Goal: Check status: Check status

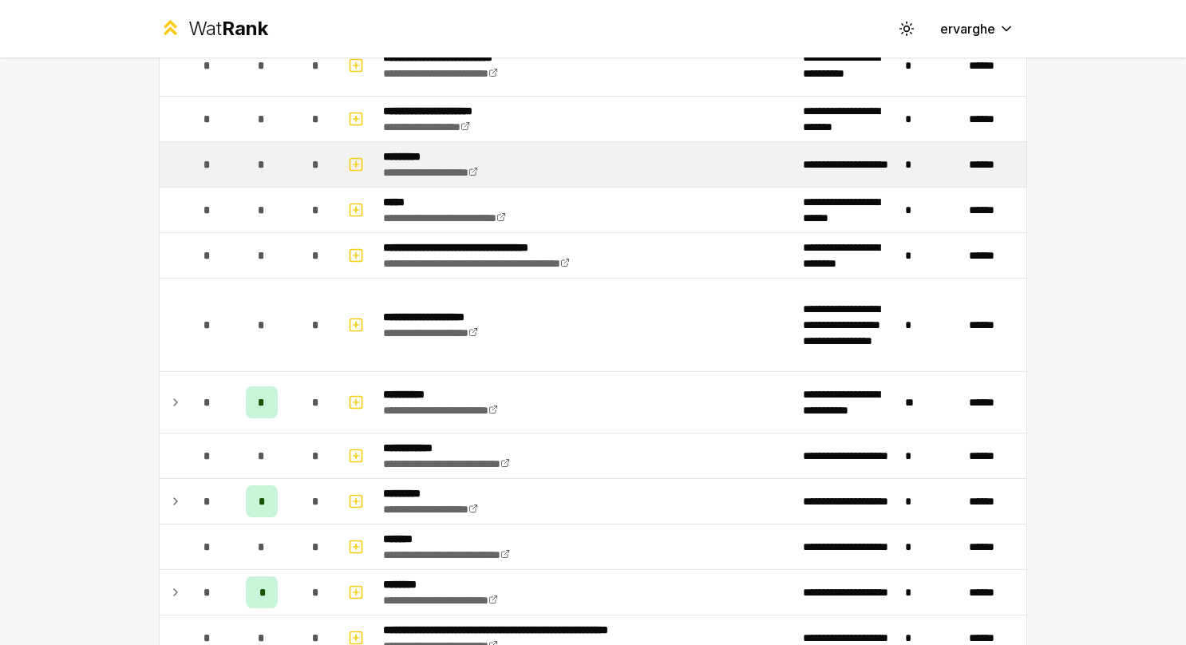
scroll to position [878, 0]
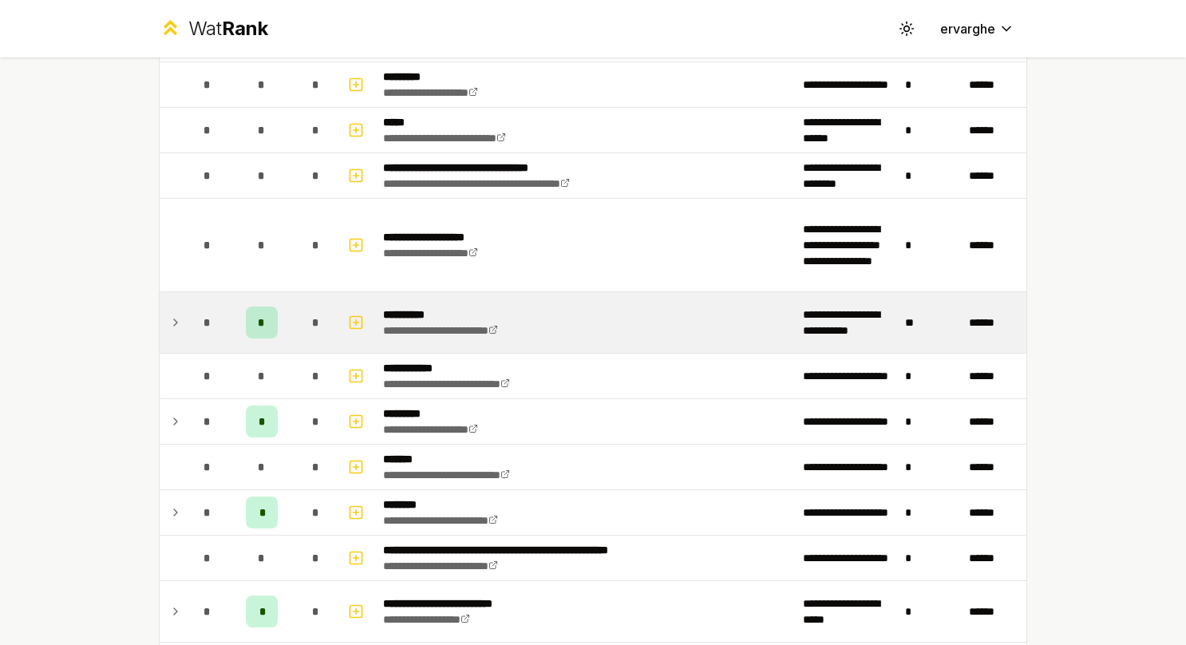
click at [185, 324] on td "*" at bounding box center [207, 322] width 45 height 61
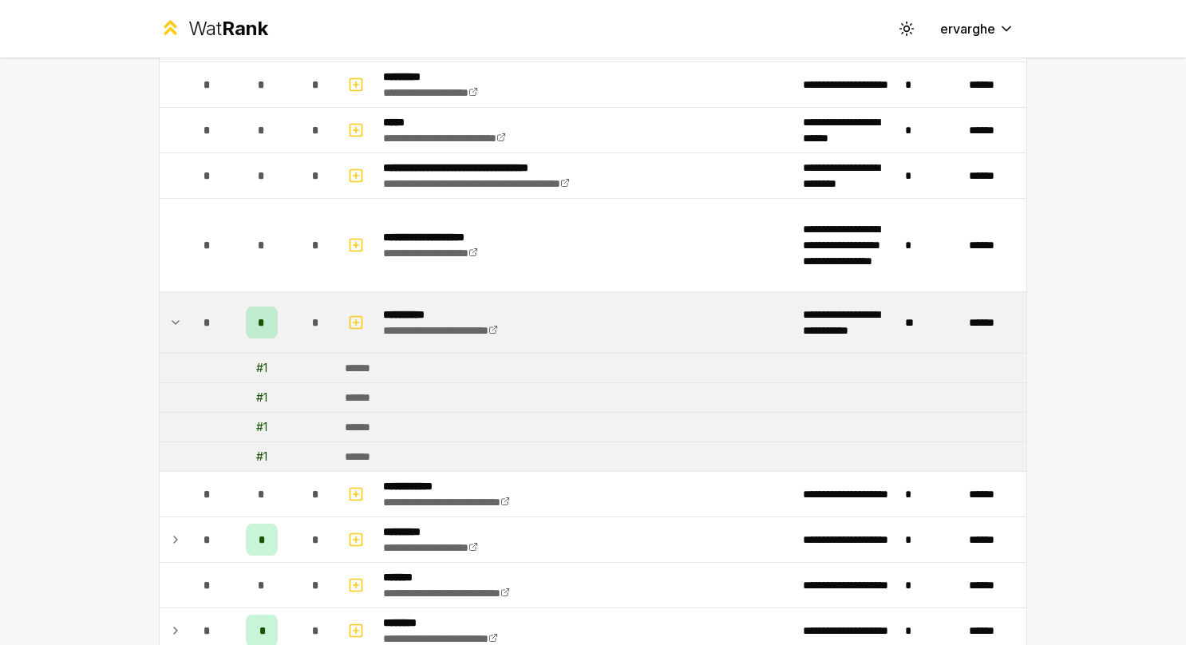
click at [185, 324] on td "*" at bounding box center [207, 322] width 45 height 61
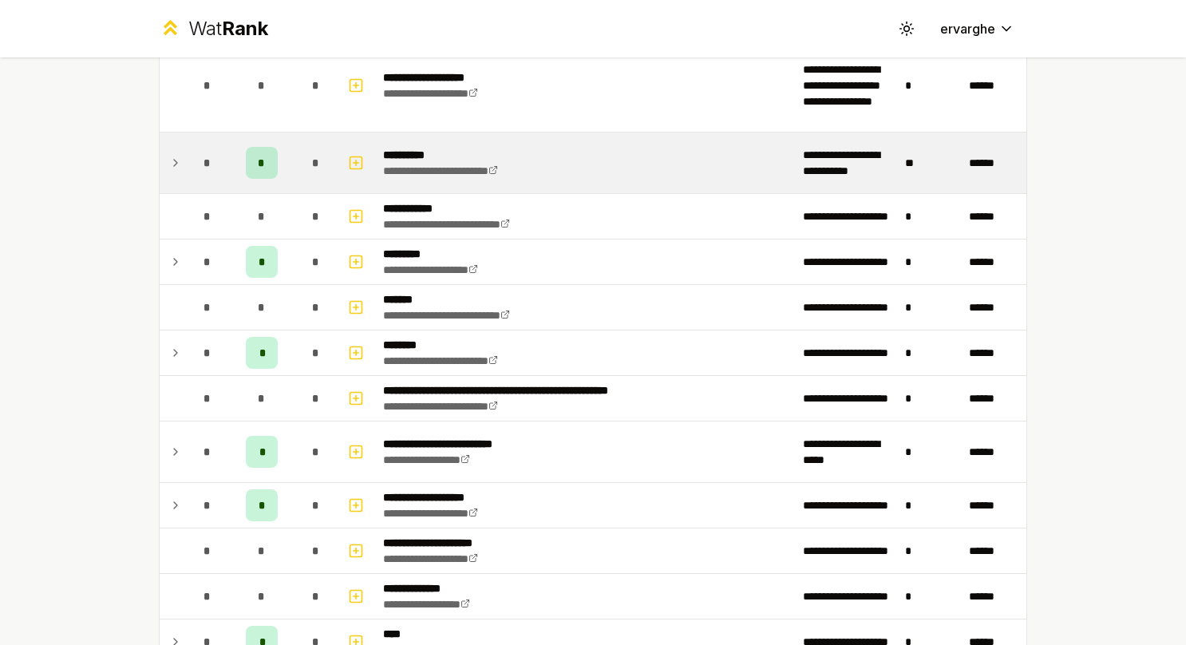
scroll to position [1117, 0]
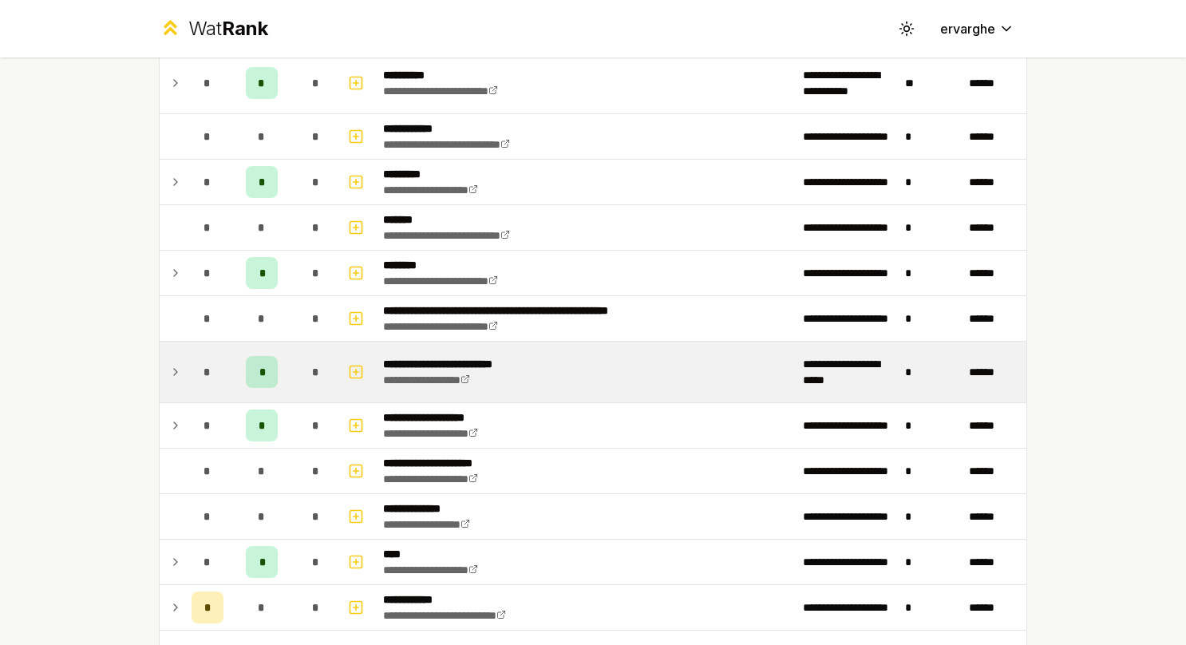
click at [185, 360] on td "*" at bounding box center [207, 372] width 45 height 61
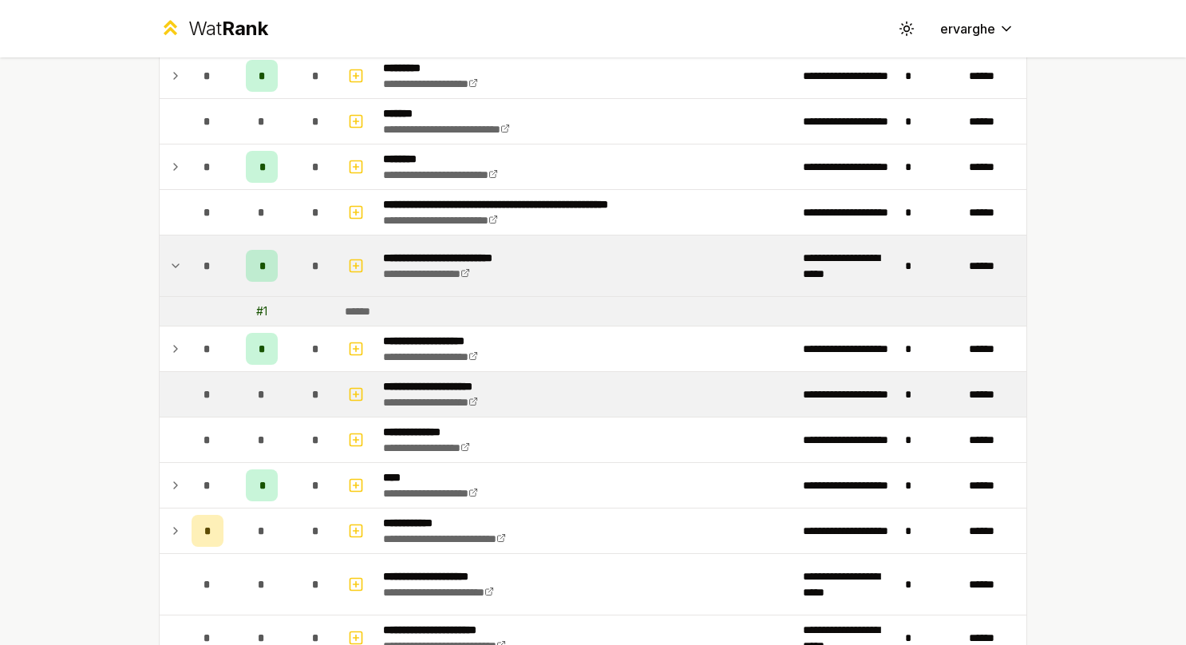
scroll to position [1277, 0]
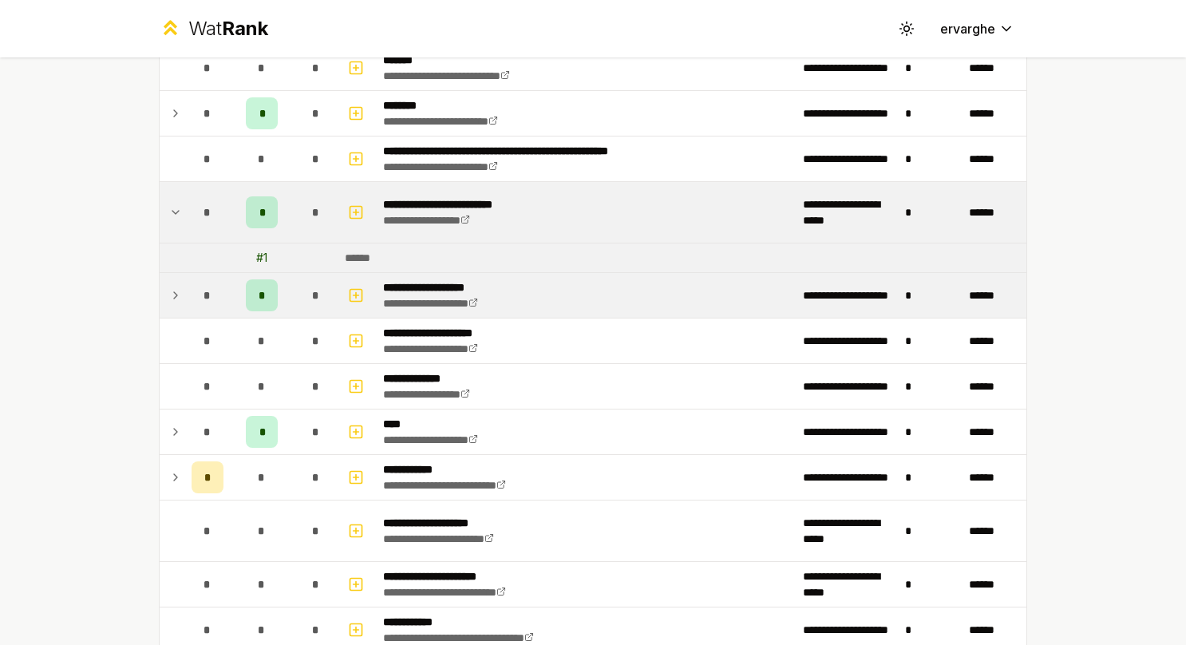
click at [191, 296] on div "*" at bounding box center [207, 295] width 32 height 32
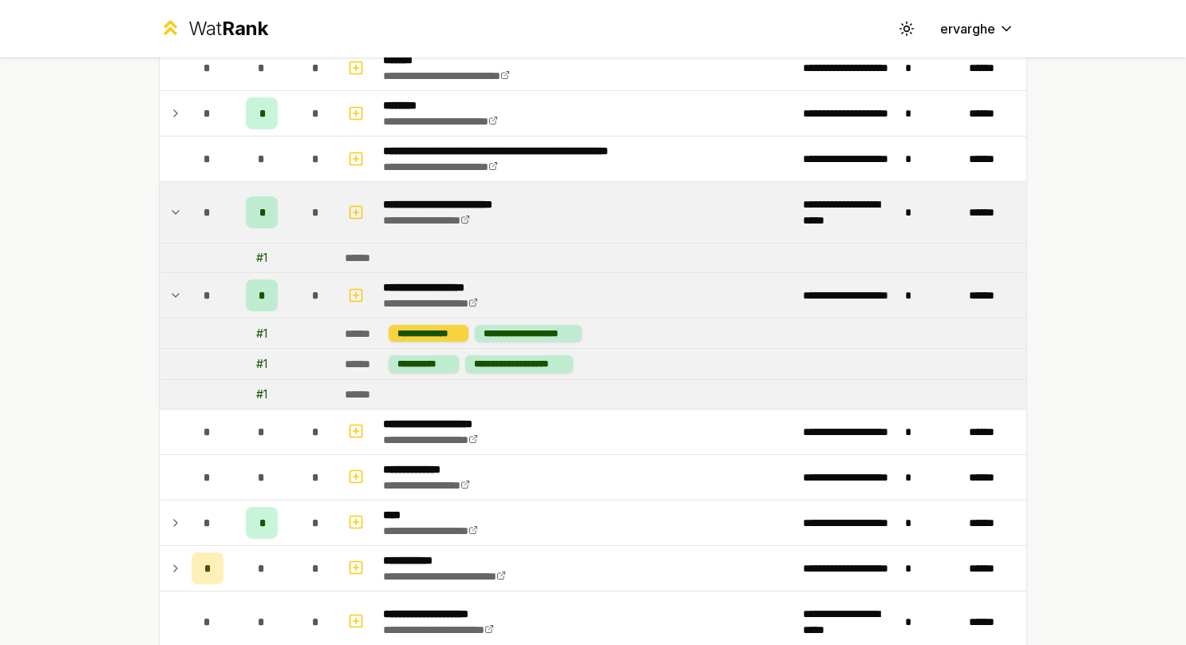
click at [439, 325] on div "**********" at bounding box center [429, 333] width 80 height 17
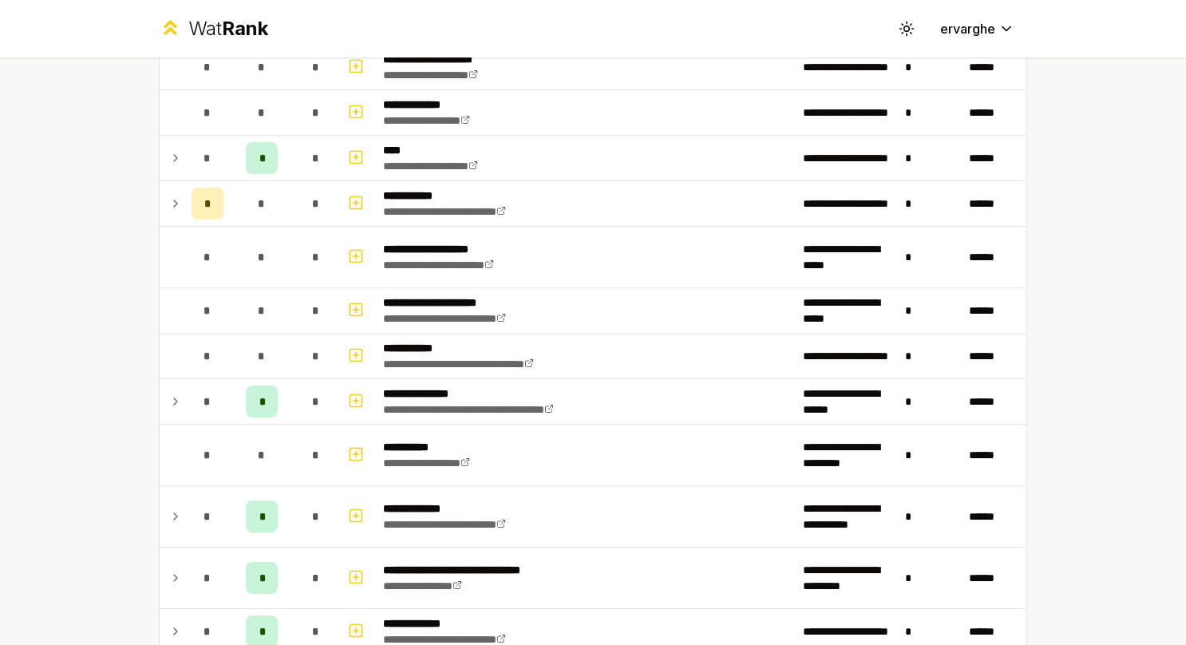
scroll to position [1676, 0]
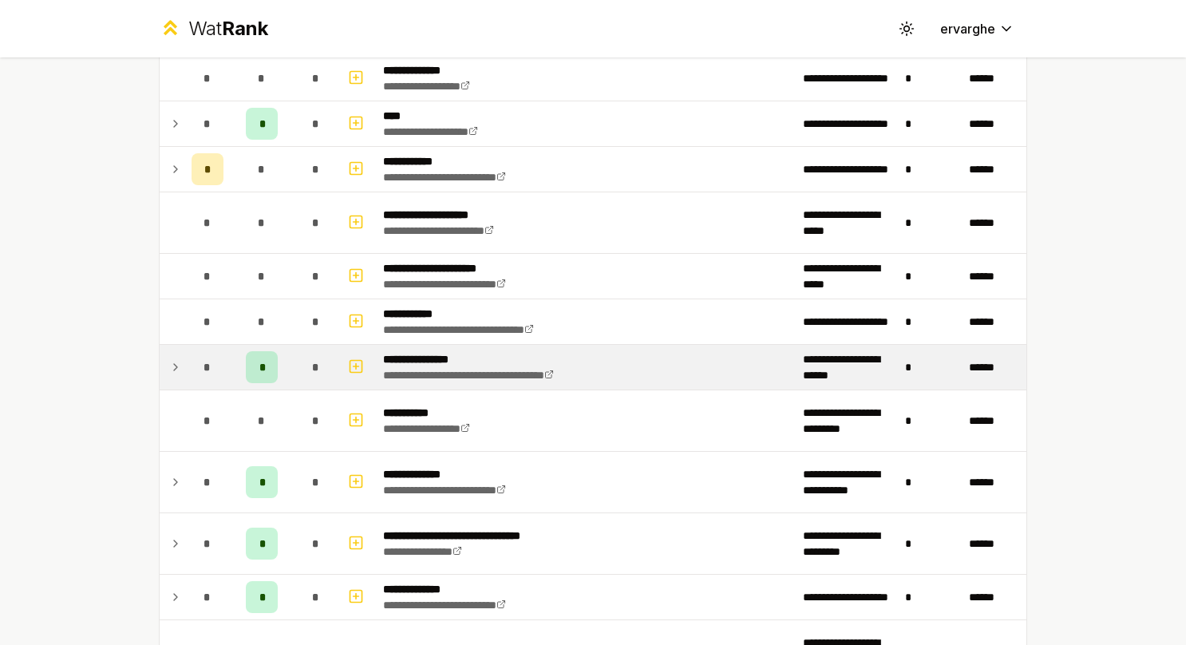
click at [330, 366] on td "*" at bounding box center [316, 367] width 45 height 45
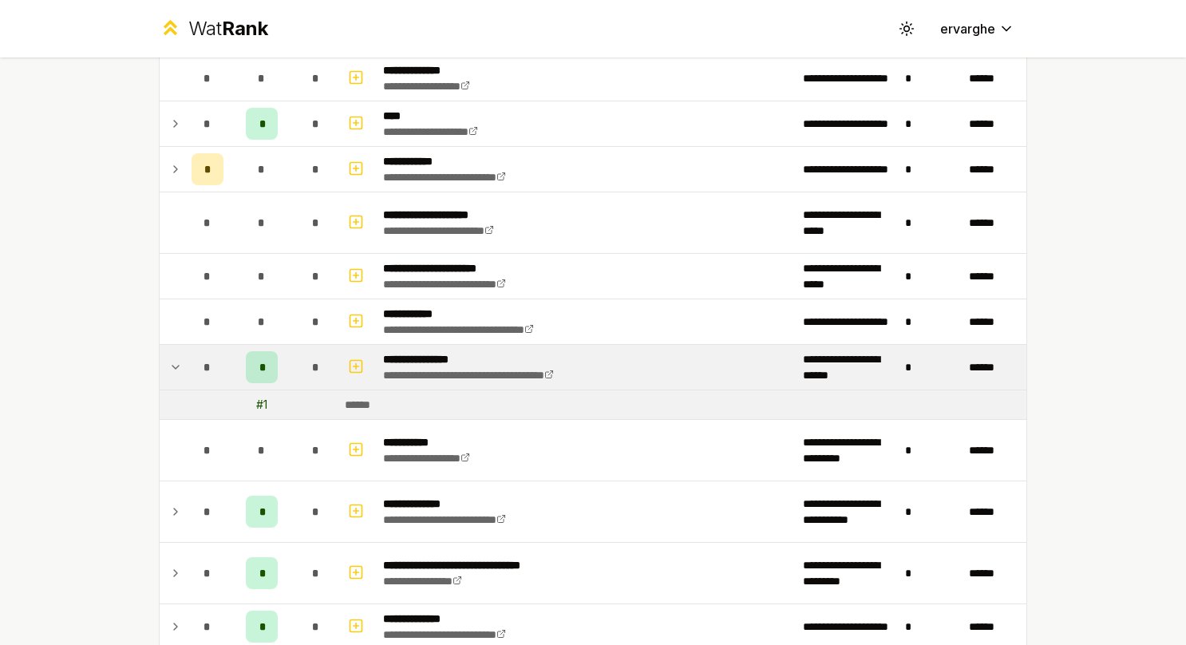
click at [330, 366] on td "*" at bounding box center [316, 367] width 45 height 45
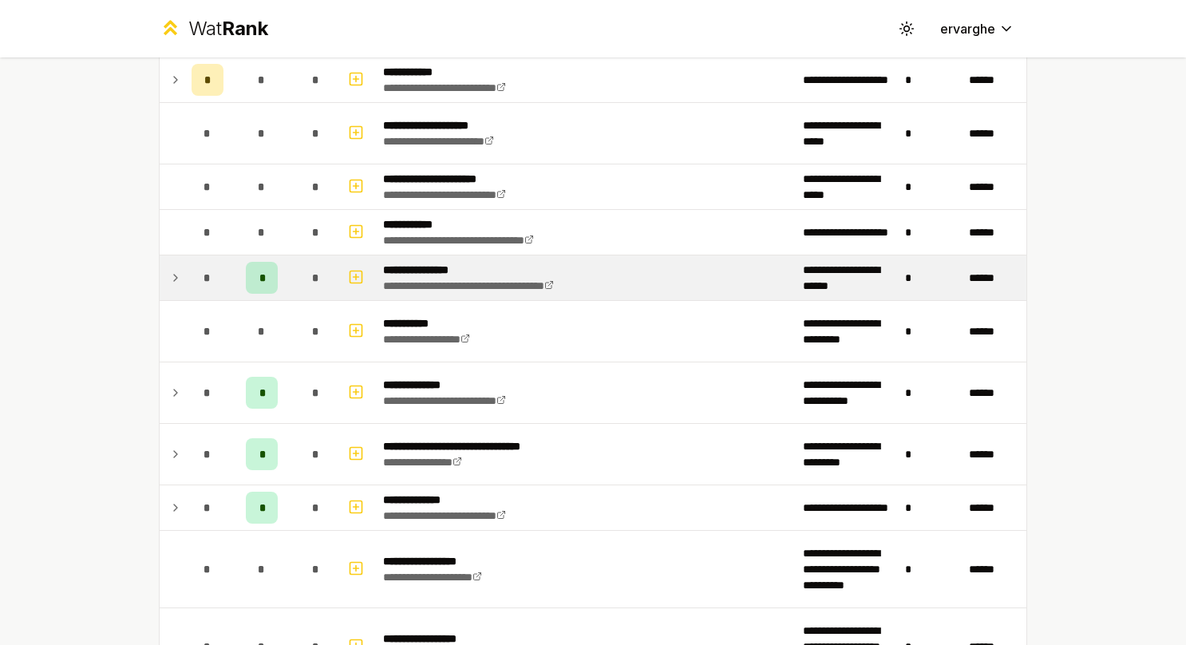
scroll to position [1835, 0]
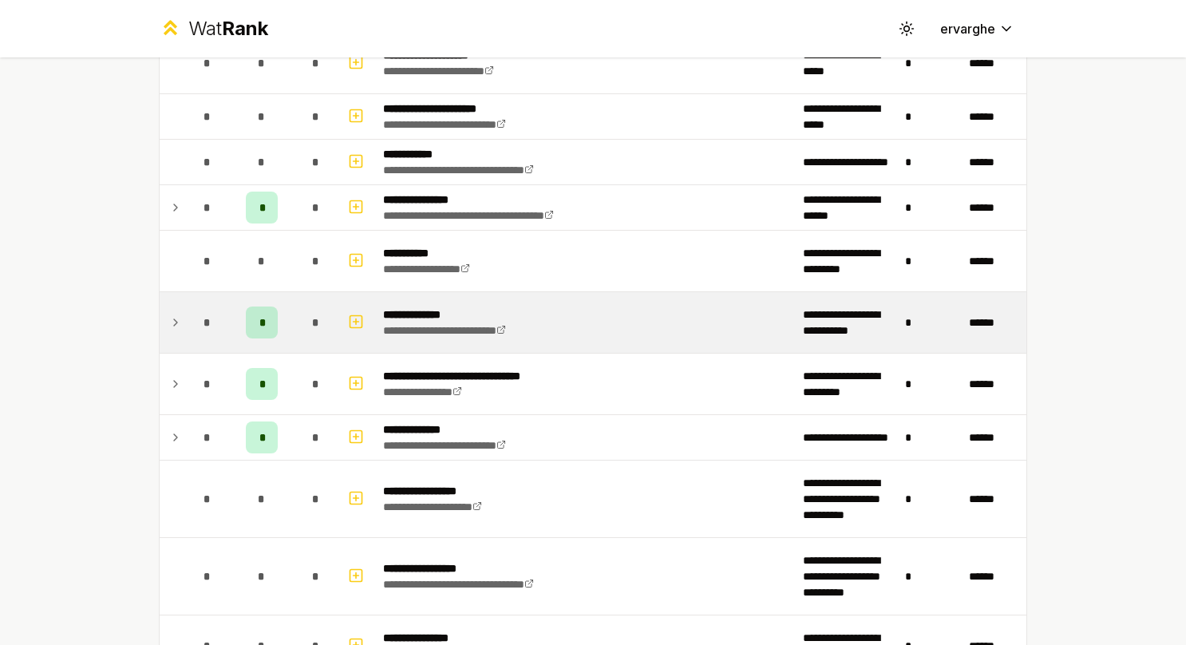
click at [345, 297] on td at bounding box center [357, 322] width 38 height 61
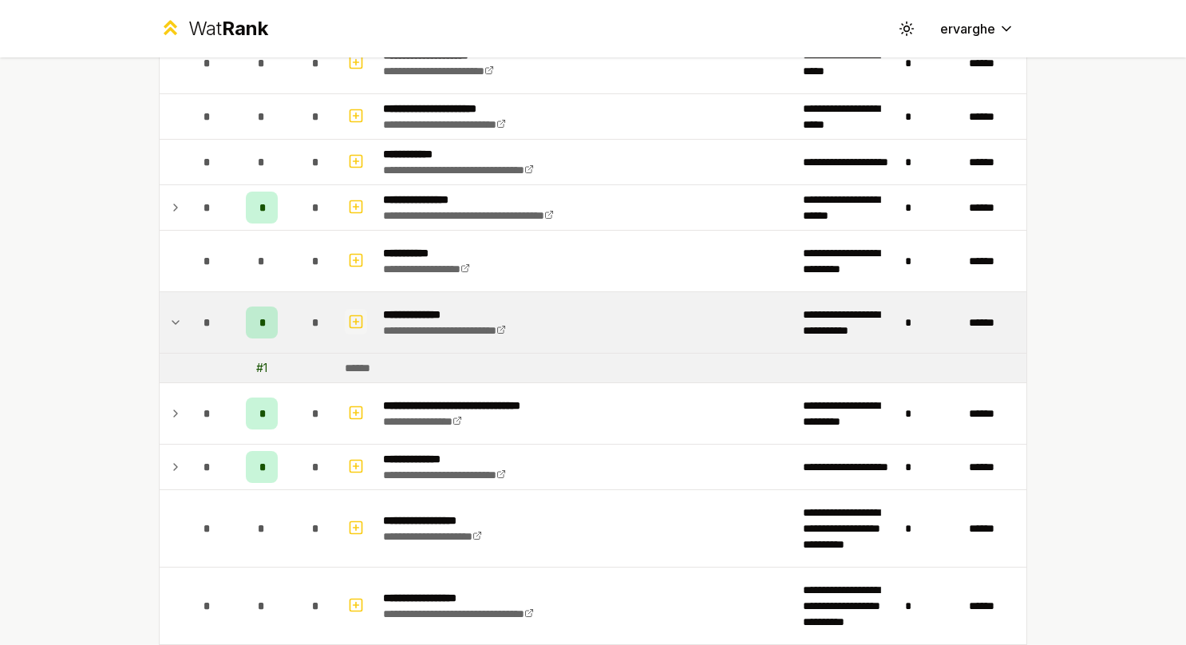
drag, startPoint x: 345, startPoint y: 297, endPoint x: 349, endPoint y: 318, distance: 22.1
click at [345, 298] on td at bounding box center [357, 322] width 38 height 61
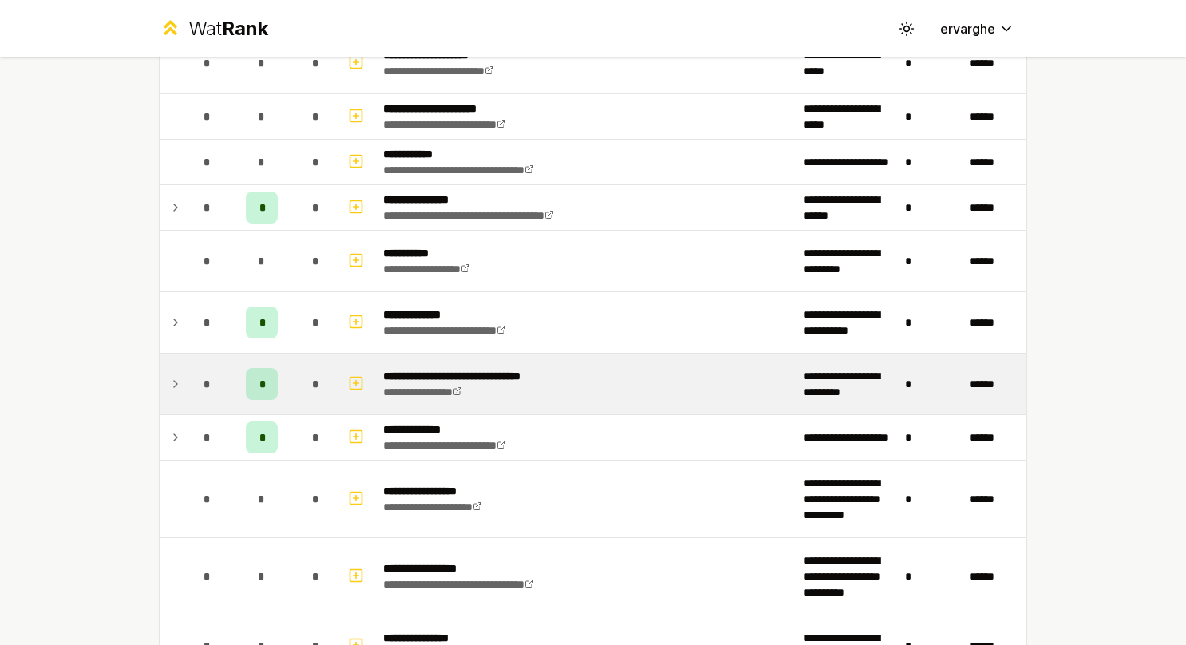
click at [362, 353] on td at bounding box center [357, 383] width 38 height 61
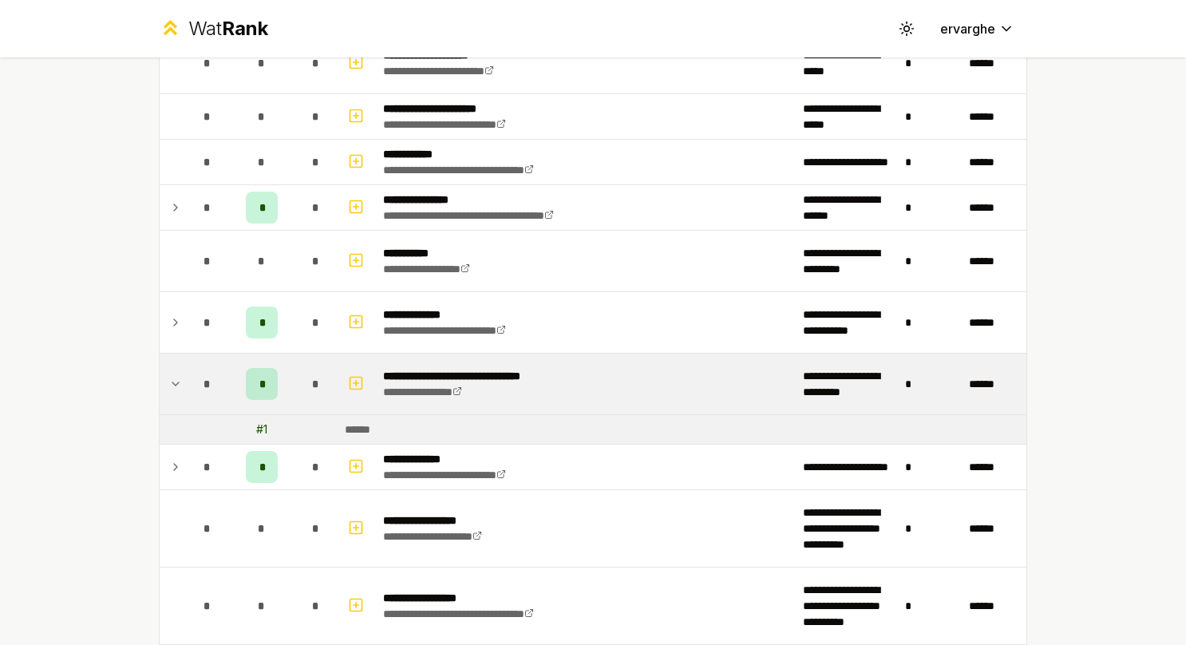
click at [361, 353] on td at bounding box center [357, 383] width 38 height 61
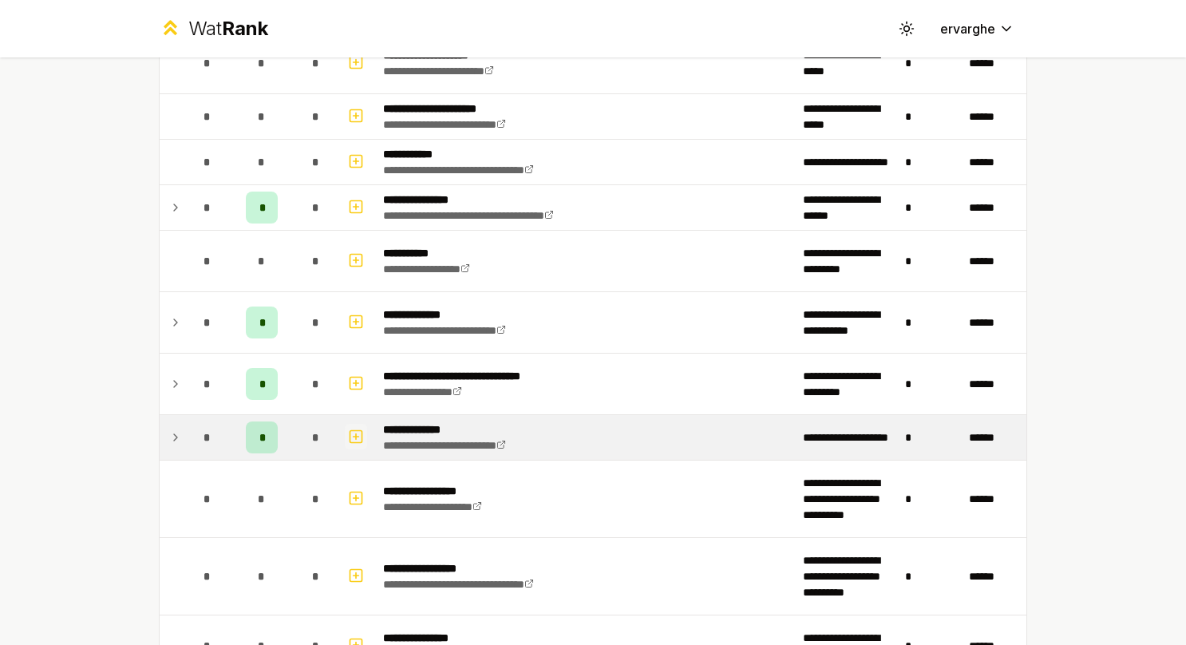
click at [351, 431] on rect "button" at bounding box center [356, 437] width 12 height 12
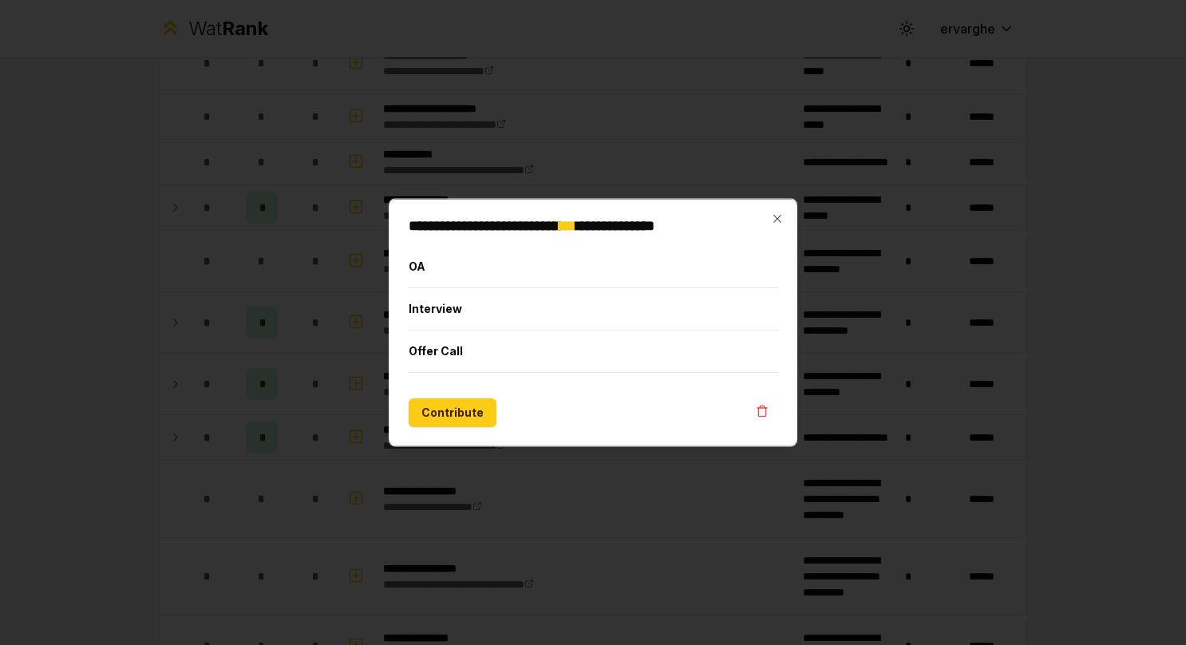
click at [765, 219] on h2 "**********" at bounding box center [593, 226] width 369 height 14
click at [794, 216] on div "**********" at bounding box center [593, 323] width 409 height 248
click at [773, 223] on icon "button" at bounding box center [777, 218] width 13 height 13
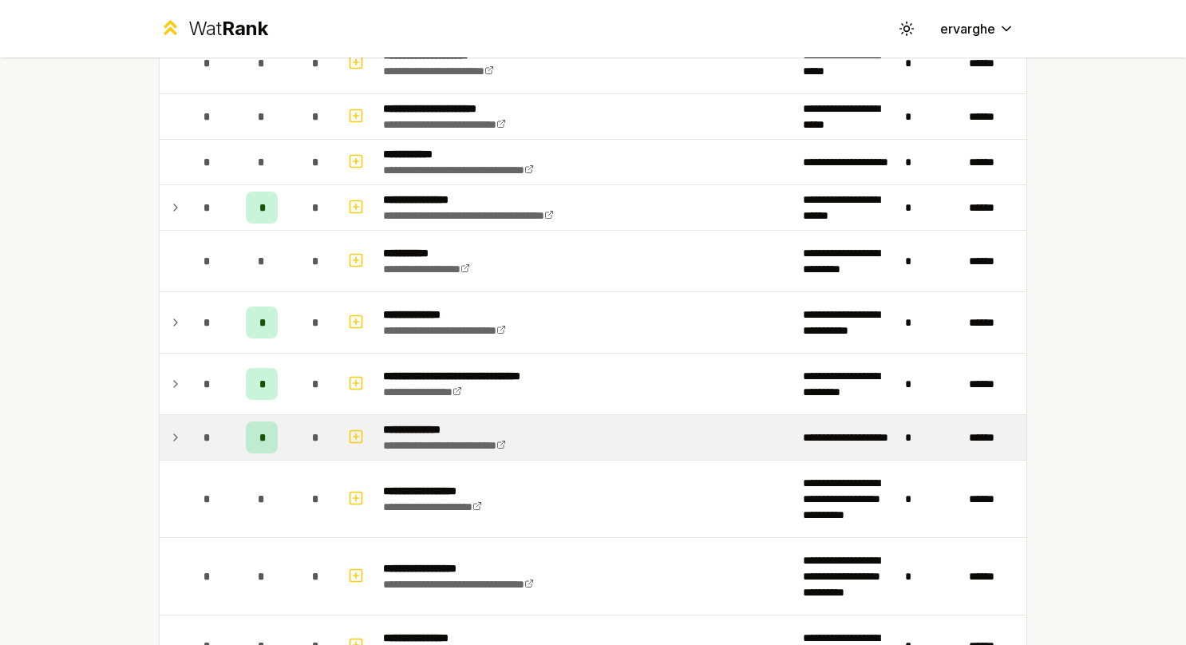
click at [164, 432] on td at bounding box center [173, 437] width 26 height 45
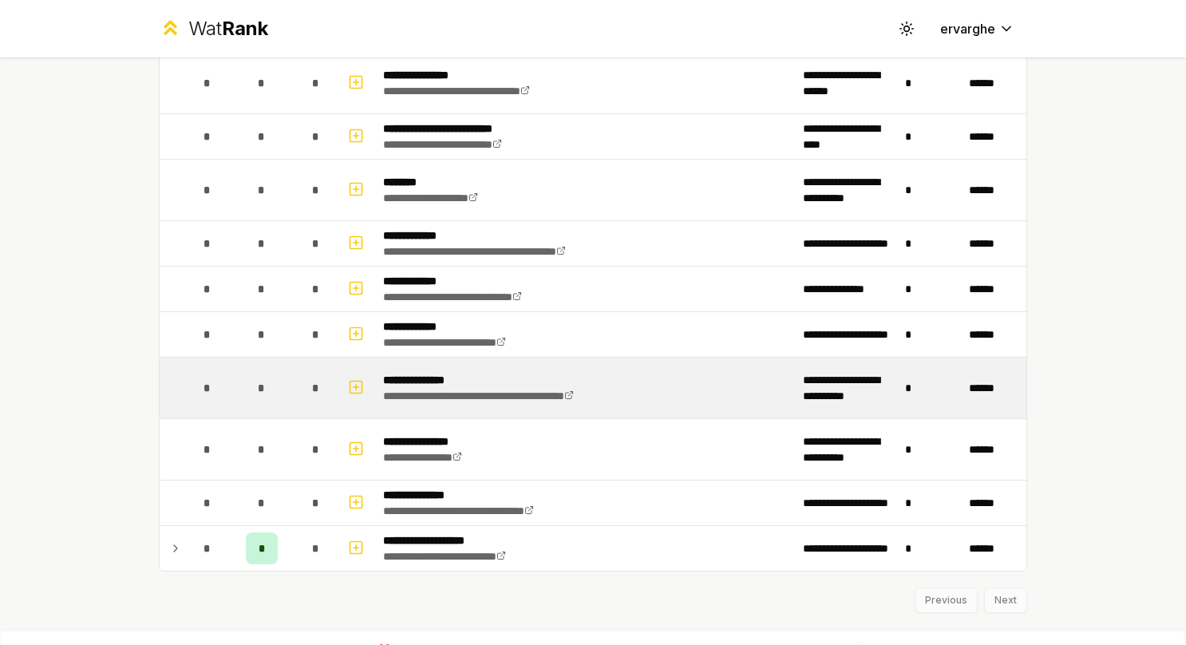
scroll to position [2437, 0]
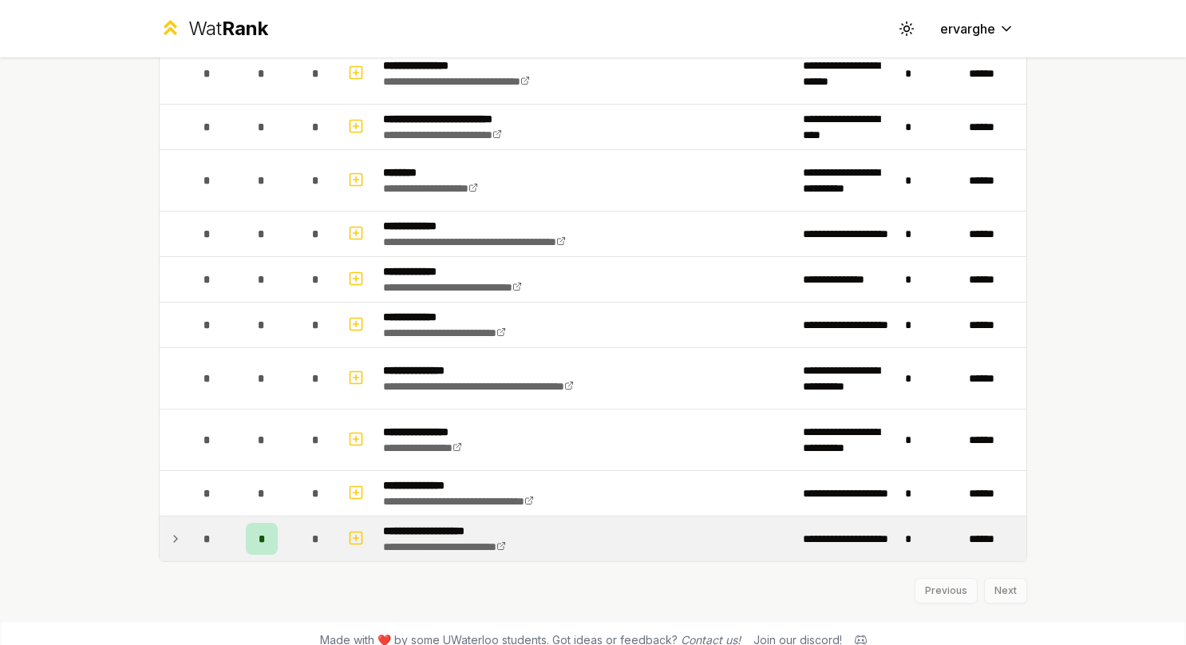
click at [177, 522] on td at bounding box center [173, 538] width 26 height 45
click at [176, 520] on td at bounding box center [173, 538] width 26 height 45
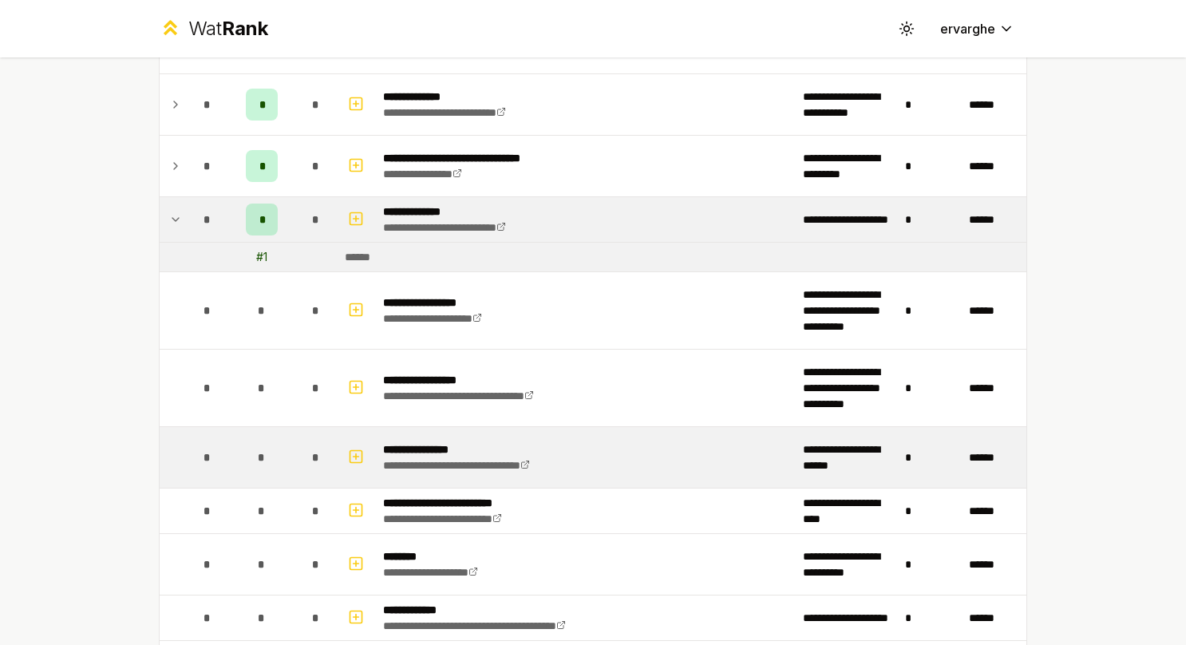
scroll to position [2038, 0]
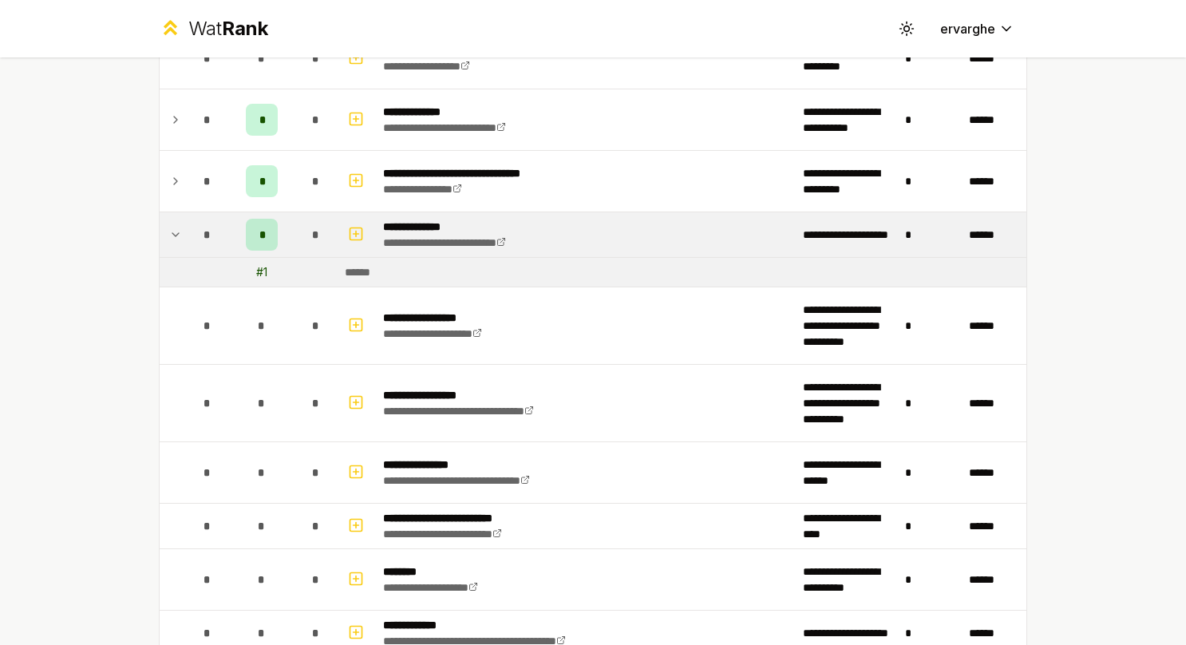
click at [169, 227] on icon at bounding box center [175, 234] width 13 height 19
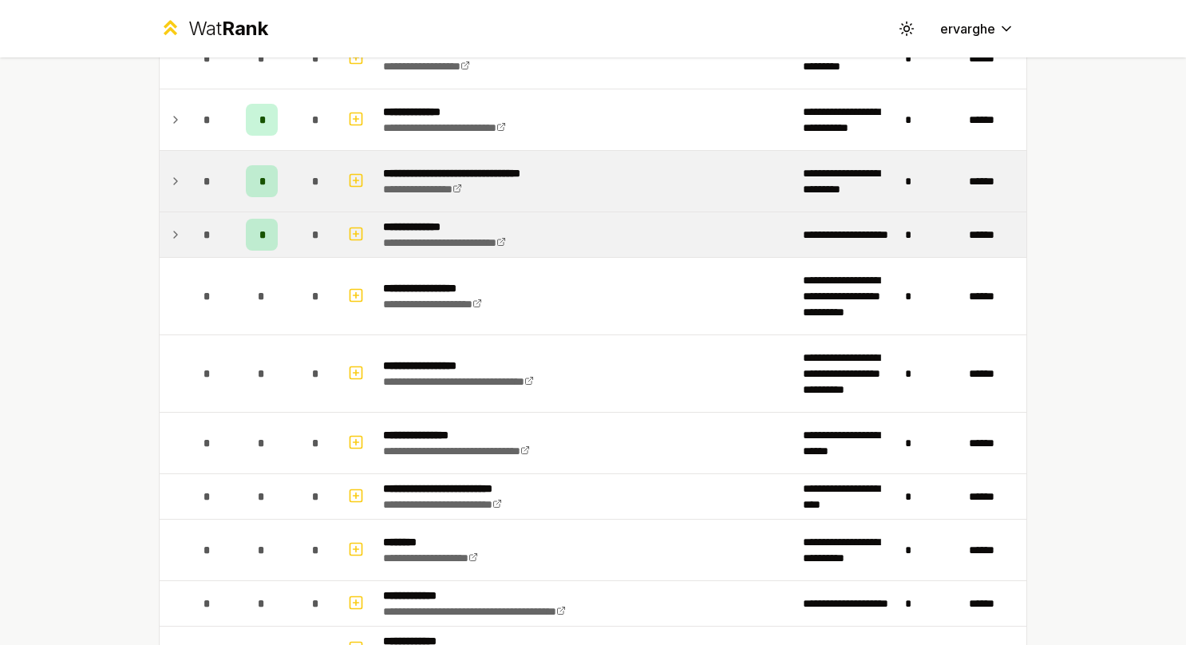
click at [171, 176] on icon at bounding box center [175, 181] width 13 height 19
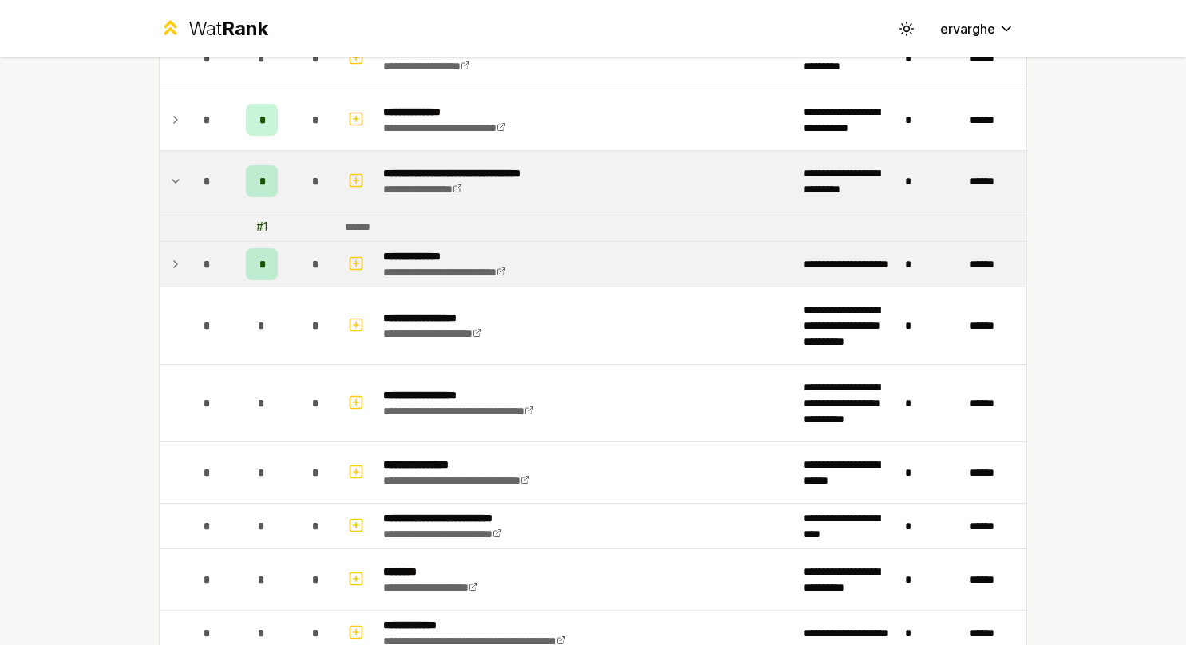
click at [171, 176] on icon at bounding box center [175, 181] width 13 height 19
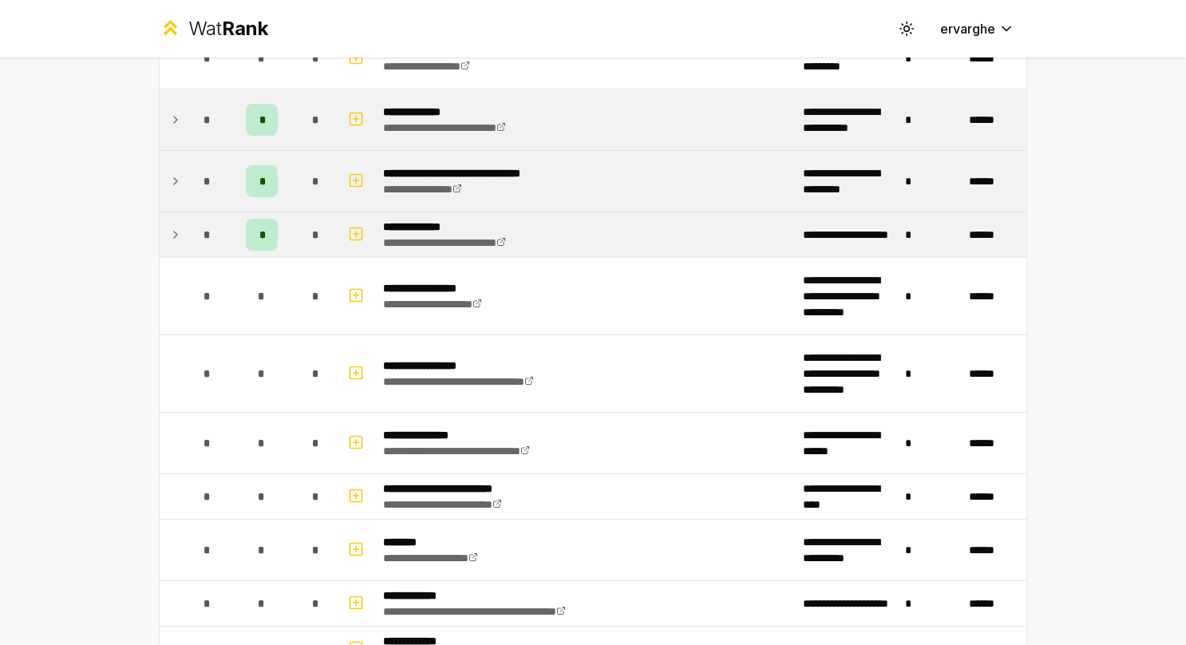
click at [172, 128] on td at bounding box center [173, 119] width 26 height 61
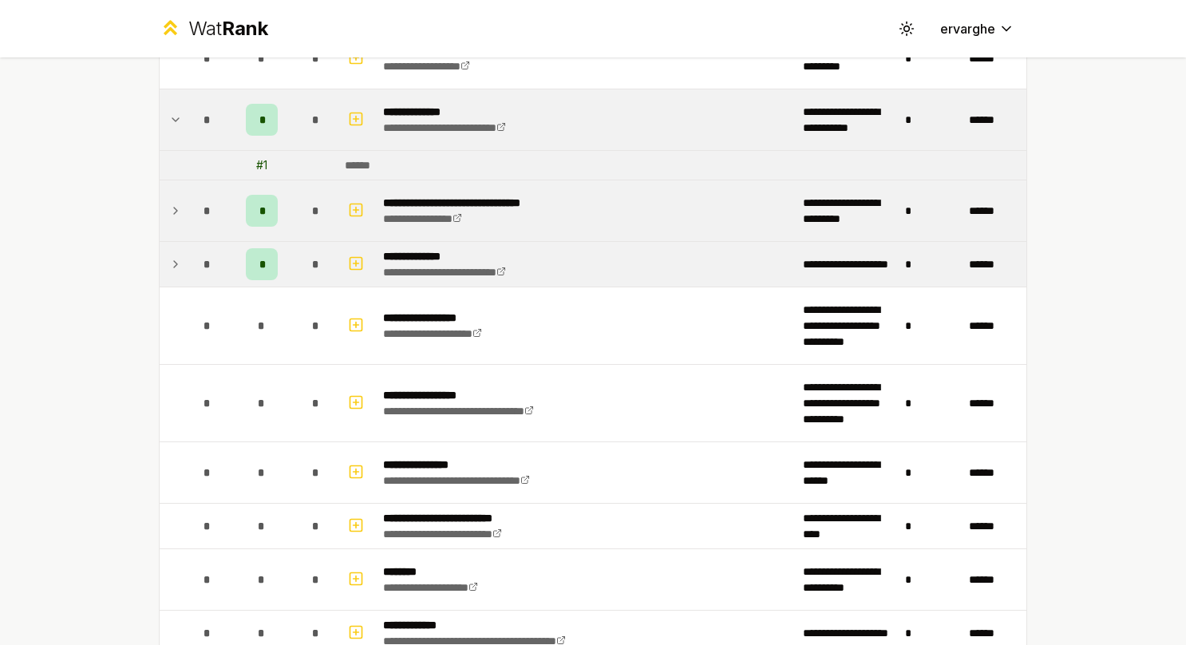
click at [172, 128] on td at bounding box center [173, 119] width 26 height 61
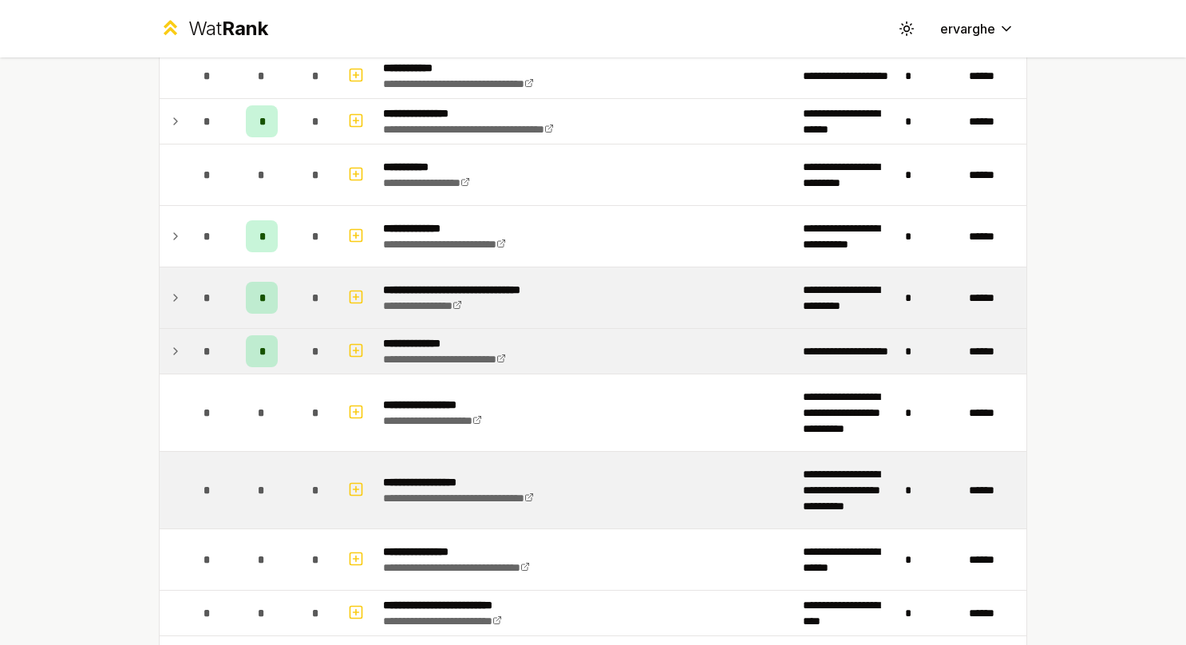
scroll to position [1719, 0]
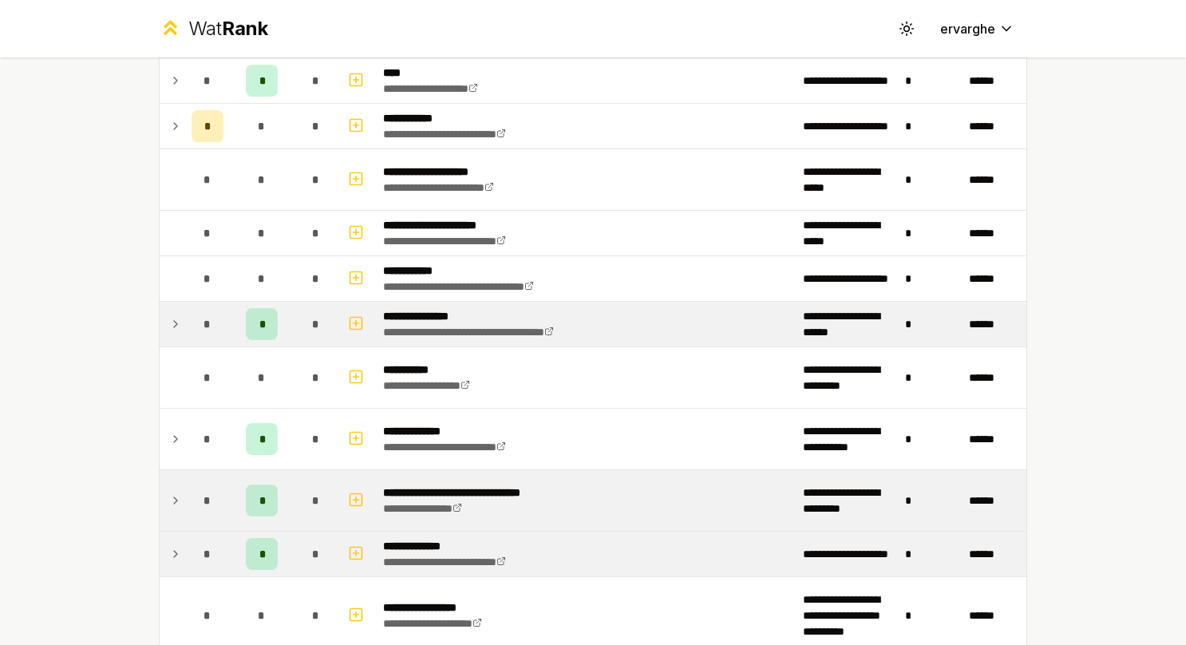
click at [185, 306] on td "*" at bounding box center [207, 324] width 45 height 45
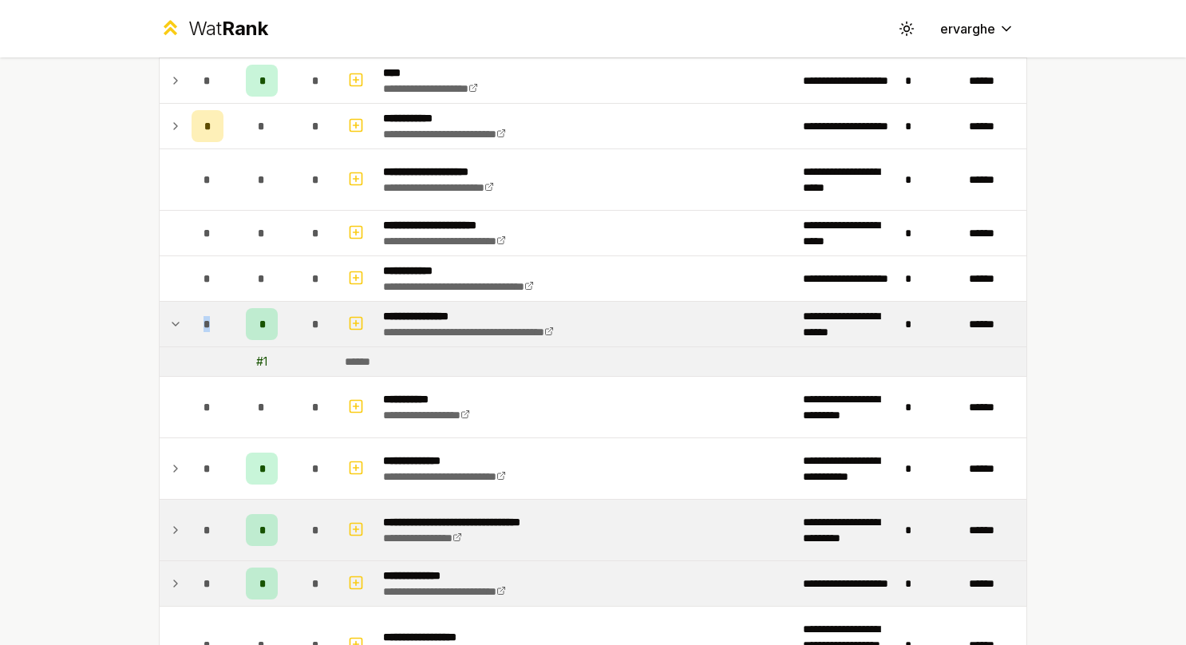
click at [185, 305] on td "*" at bounding box center [207, 324] width 45 height 45
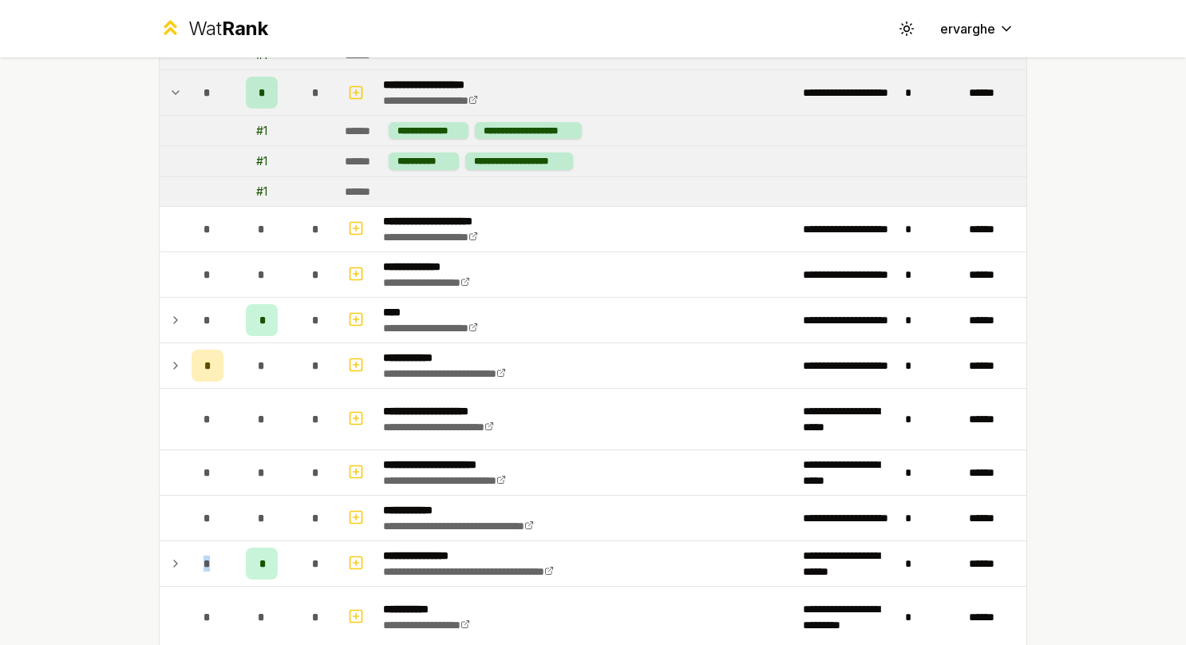
scroll to position [1639, 0]
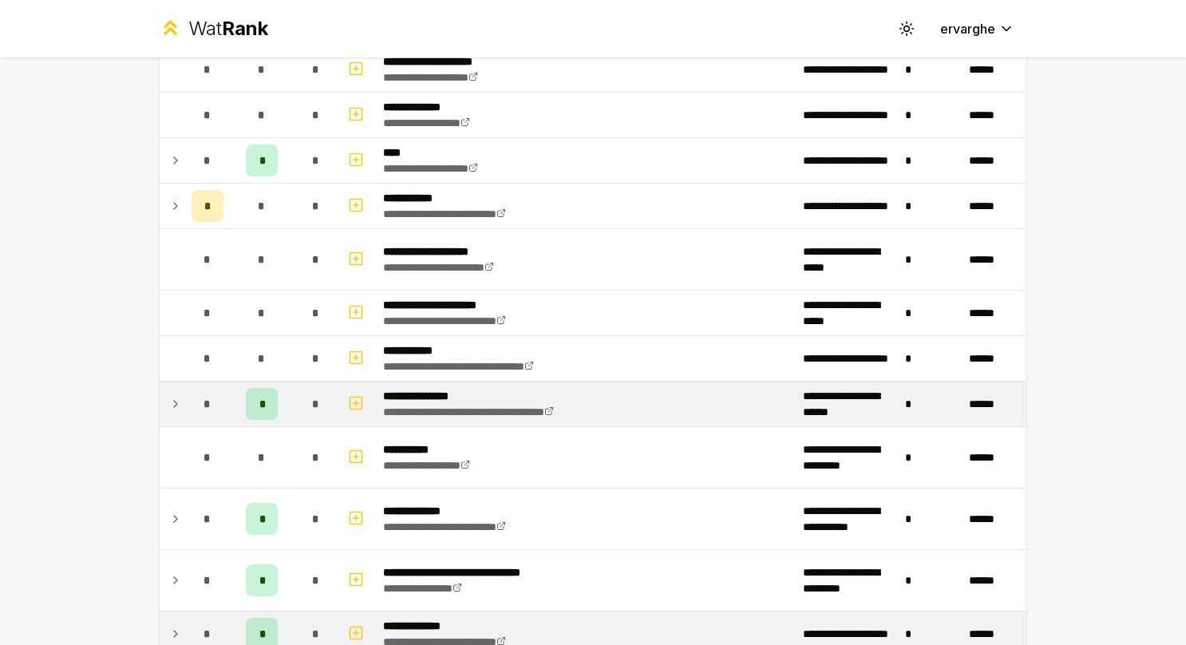
click at [169, 397] on icon at bounding box center [175, 403] width 13 height 19
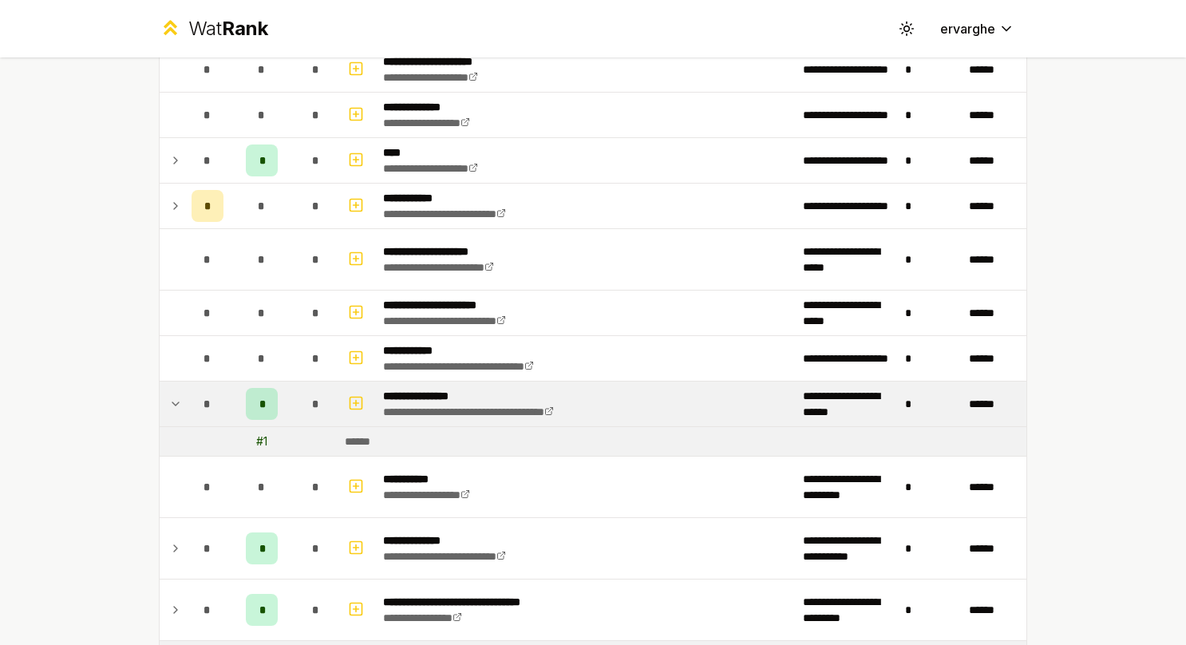
click at [169, 397] on icon at bounding box center [175, 403] width 13 height 19
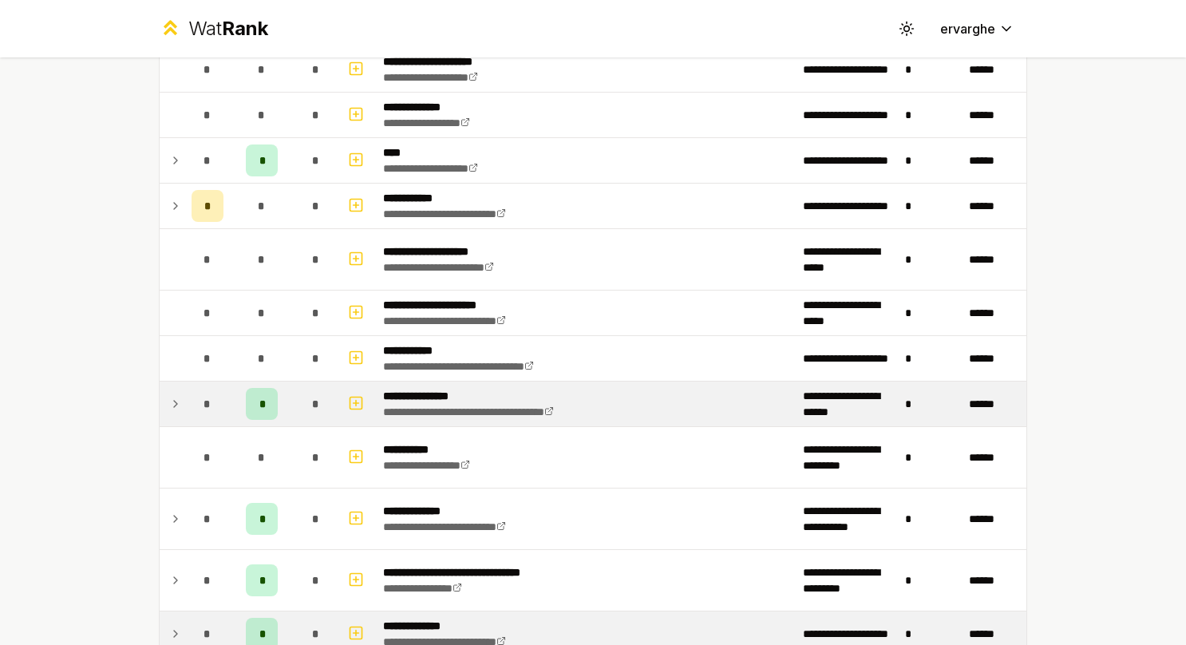
scroll to position [1559, 0]
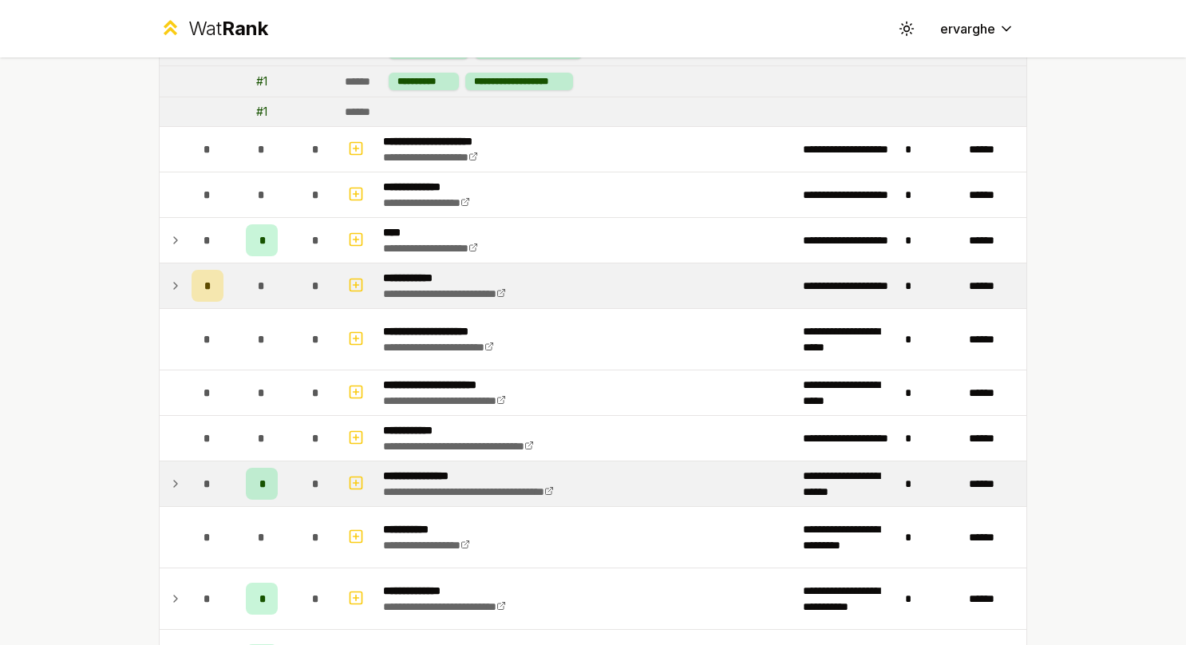
click at [176, 274] on td at bounding box center [173, 285] width 26 height 45
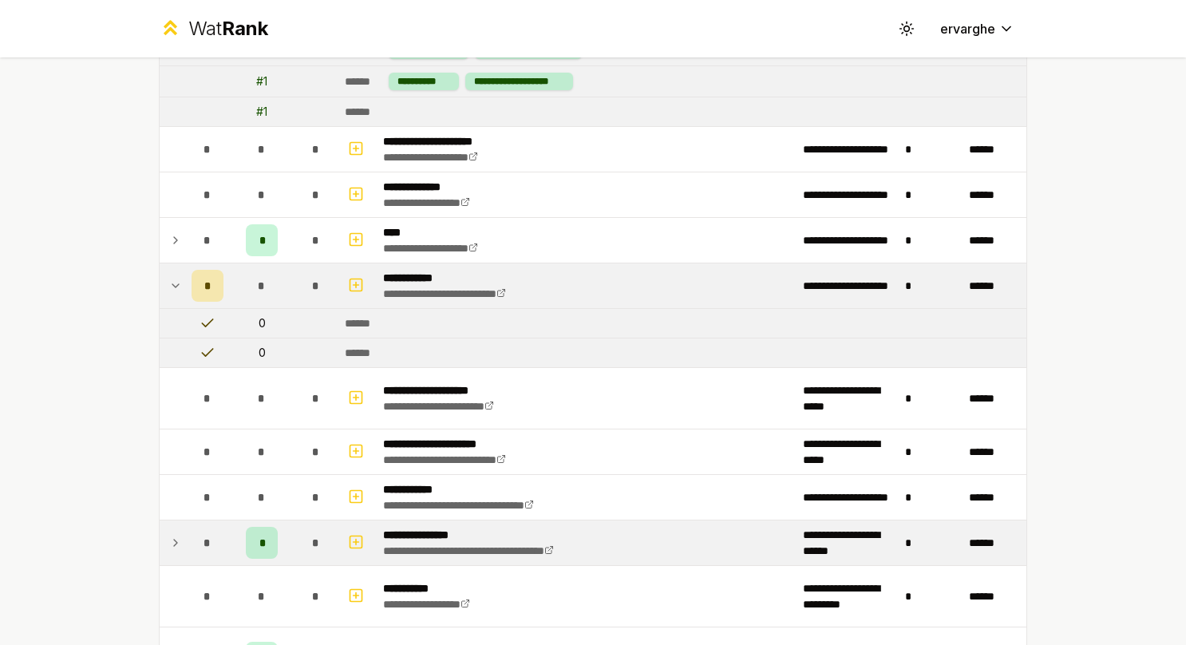
click at [176, 274] on td at bounding box center [173, 285] width 26 height 45
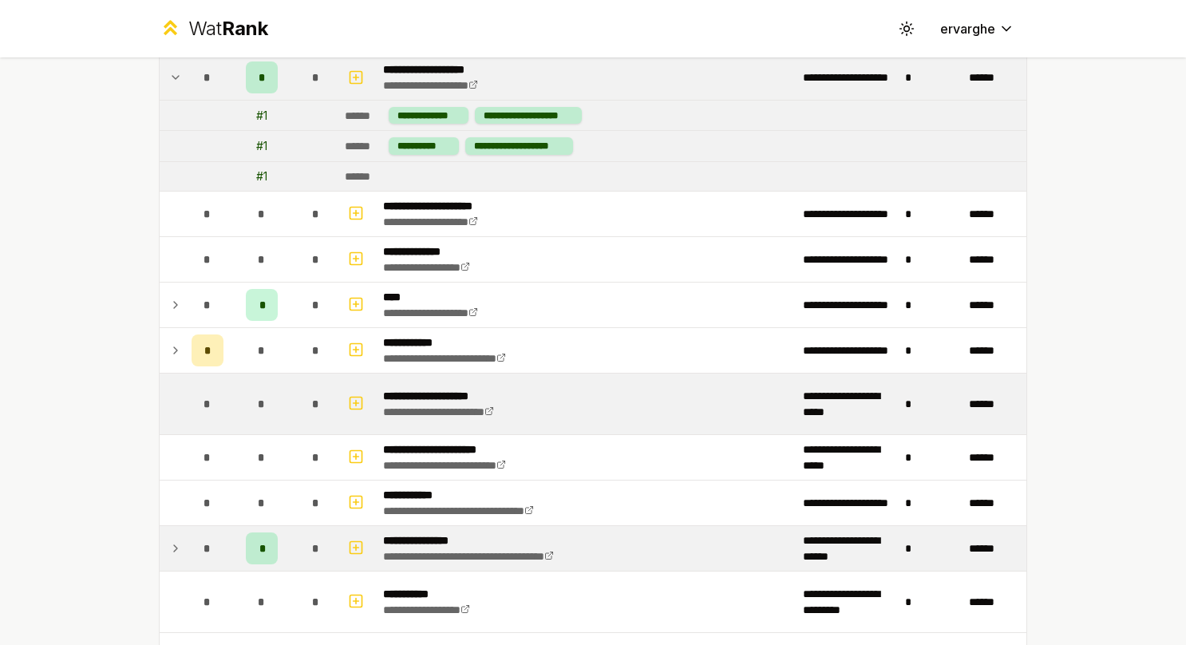
scroll to position [1400, 0]
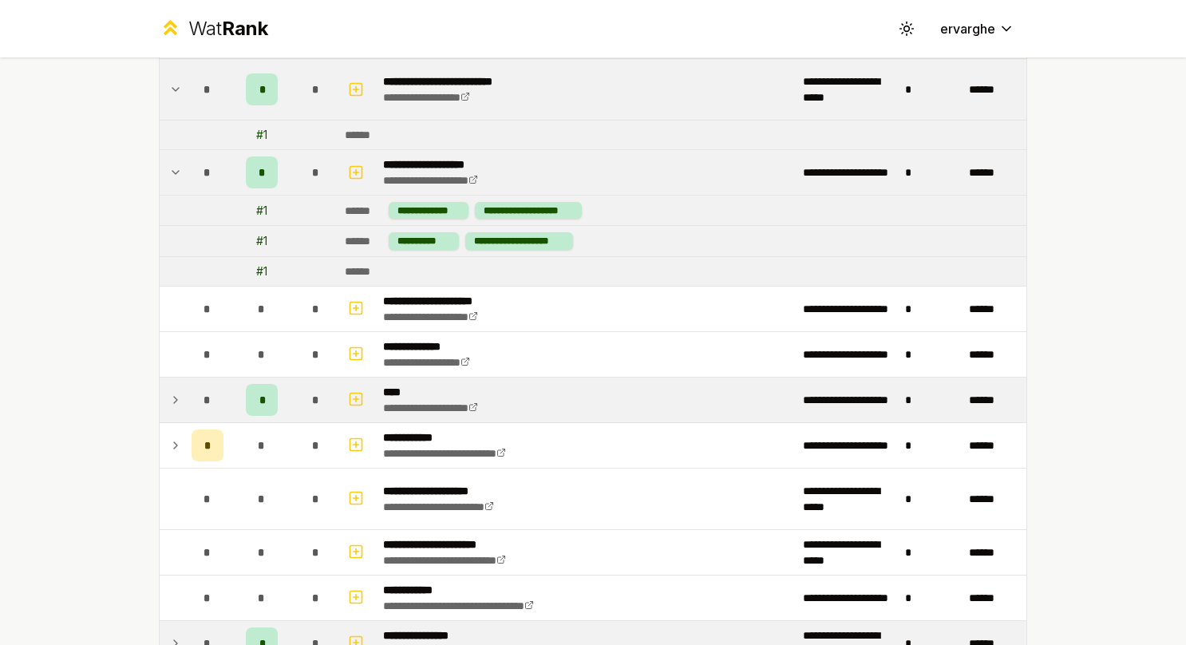
click at [174, 390] on icon at bounding box center [175, 399] width 13 height 19
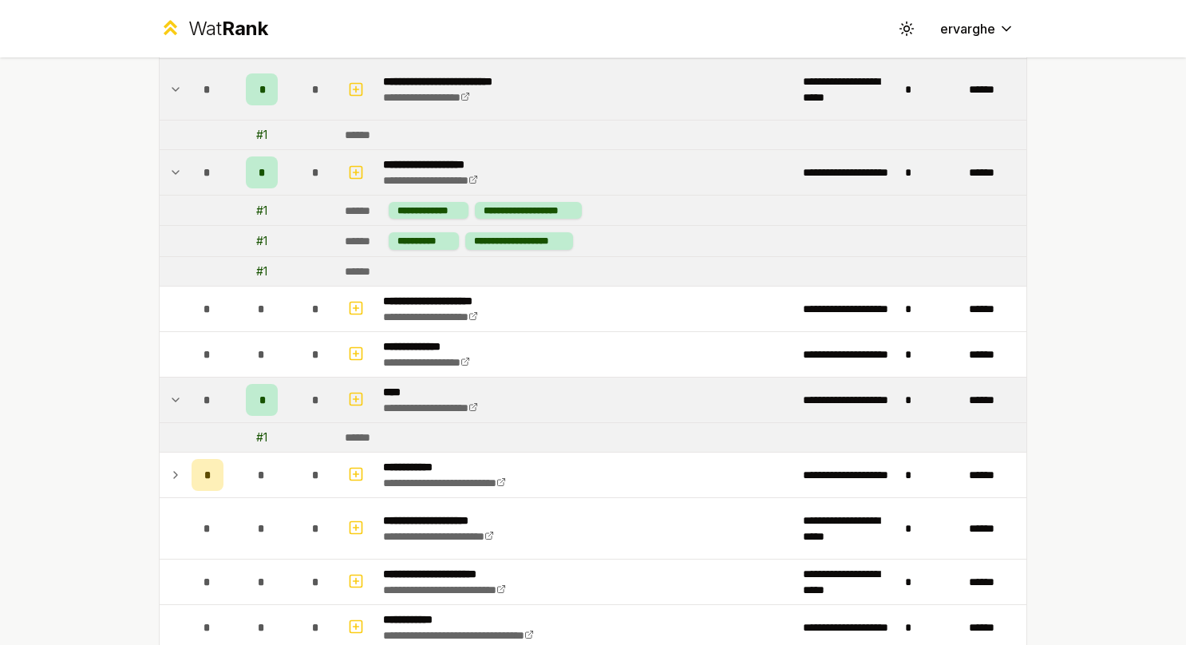
click at [174, 390] on icon at bounding box center [175, 399] width 13 height 19
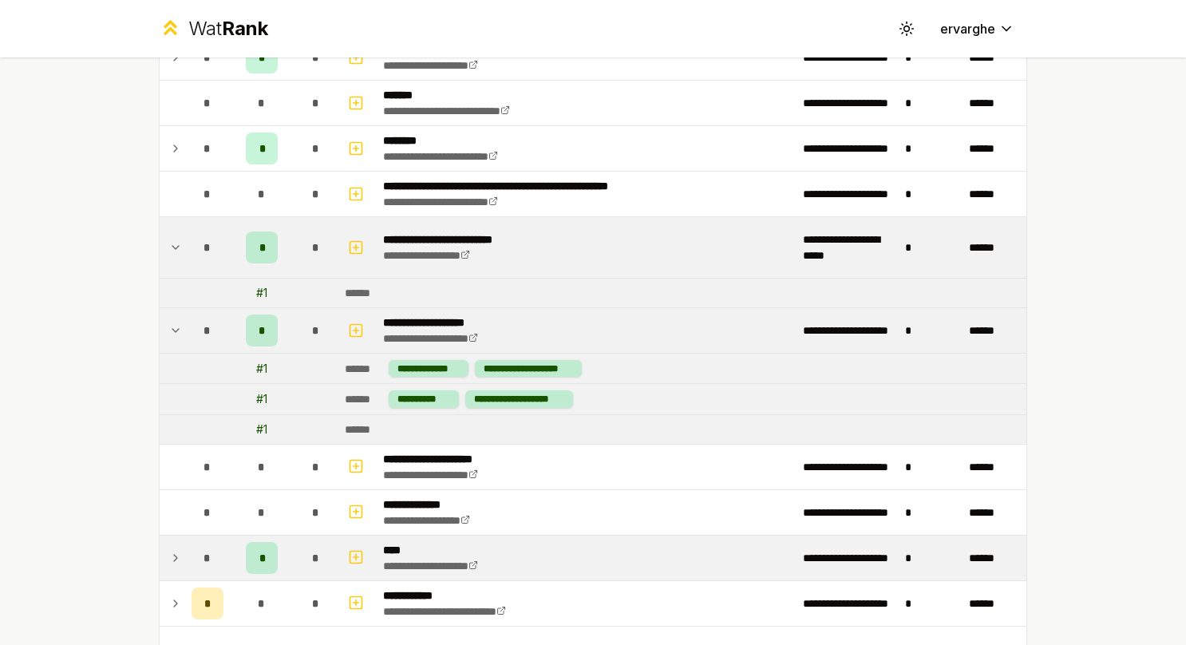
scroll to position [1240, 0]
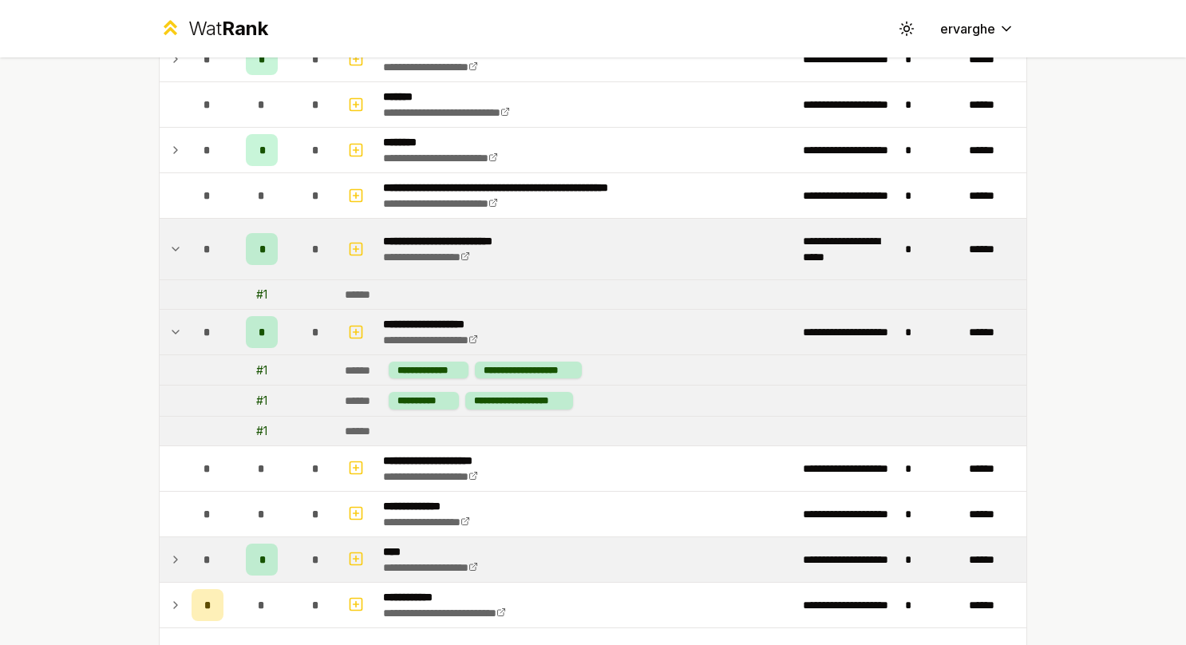
click at [163, 310] on td at bounding box center [173, 332] width 26 height 45
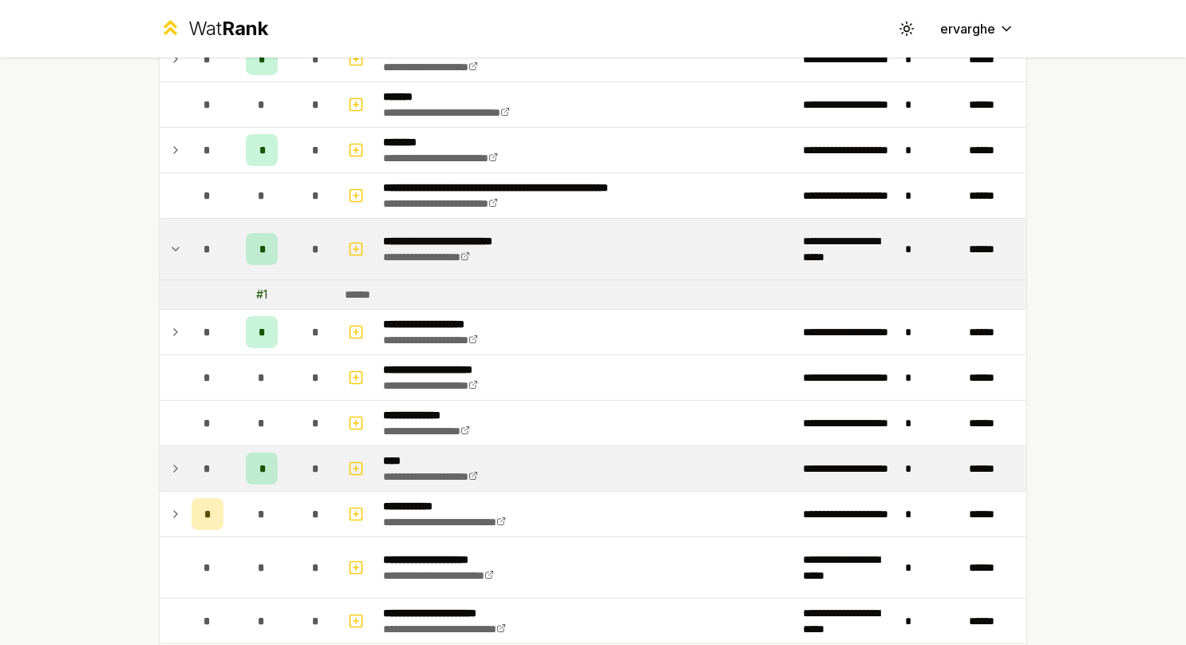
click at [176, 243] on td at bounding box center [173, 249] width 26 height 61
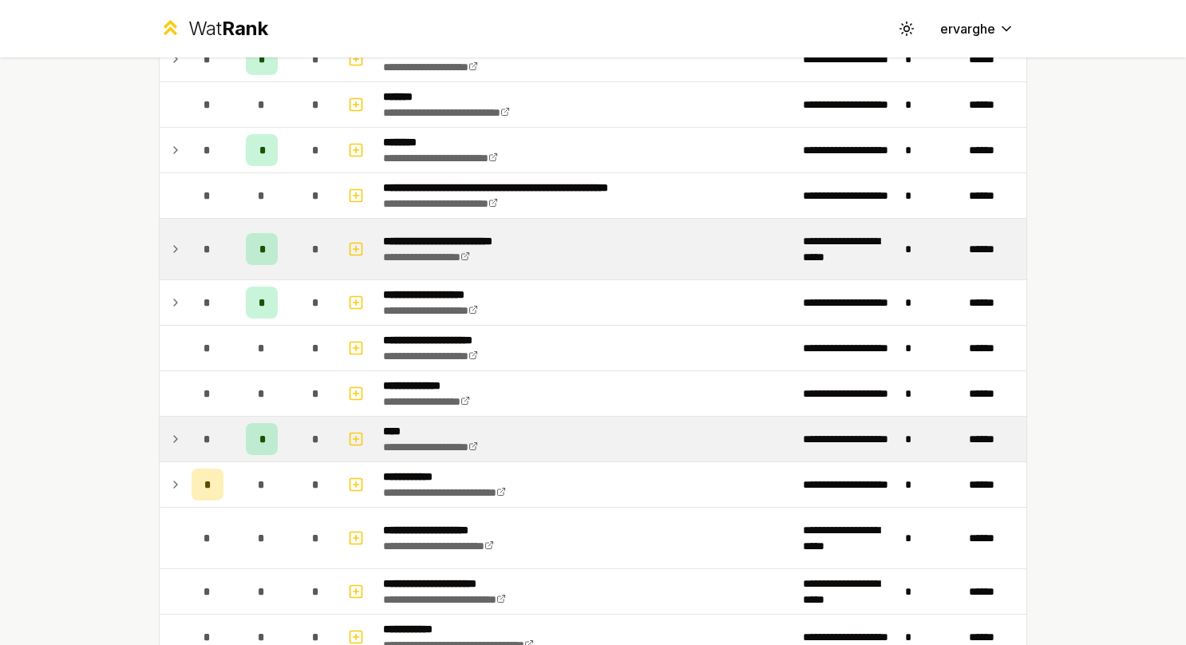
scroll to position [1080, 0]
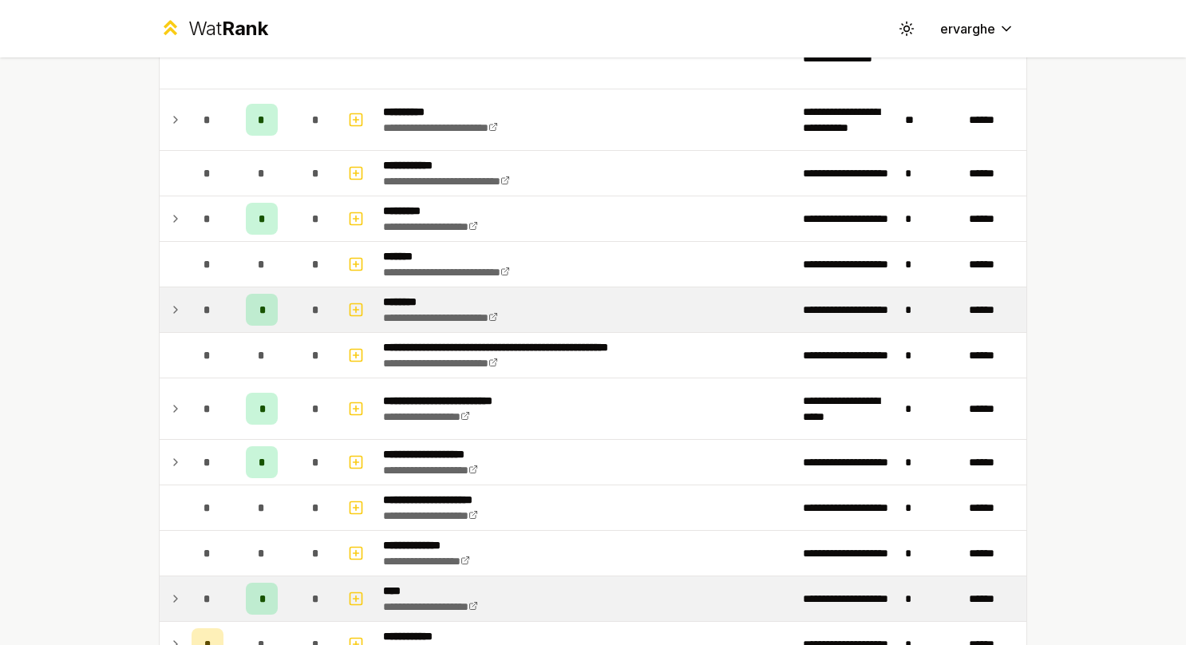
click at [171, 309] on icon at bounding box center [175, 309] width 13 height 19
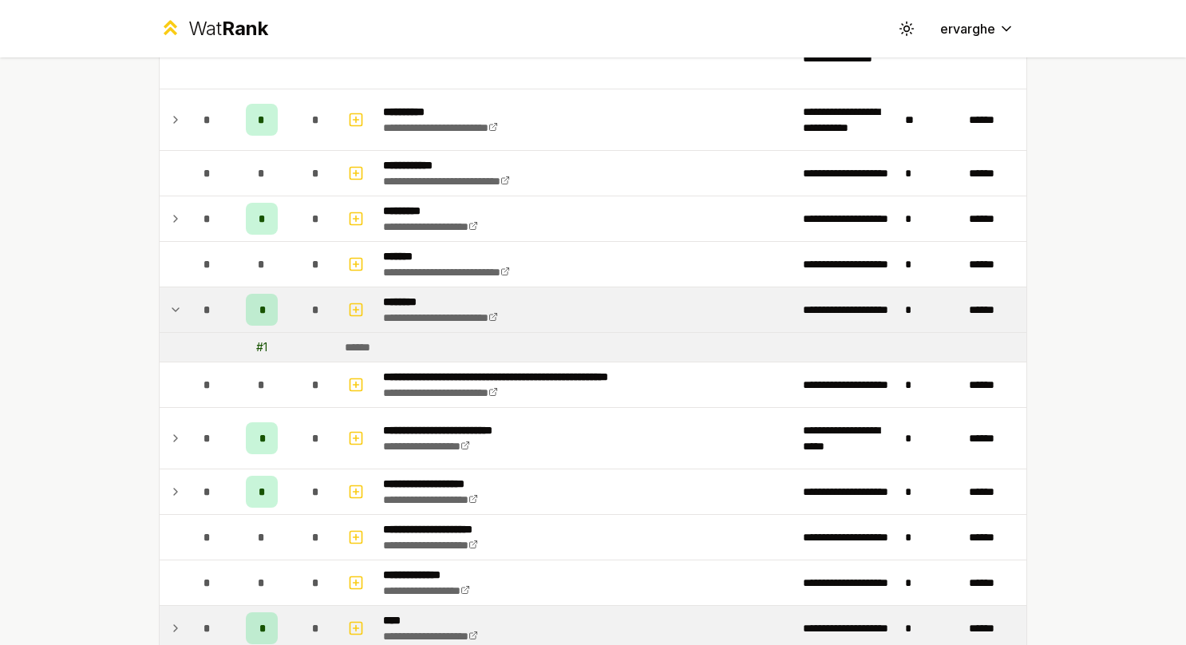
click at [169, 308] on icon at bounding box center [175, 309] width 13 height 19
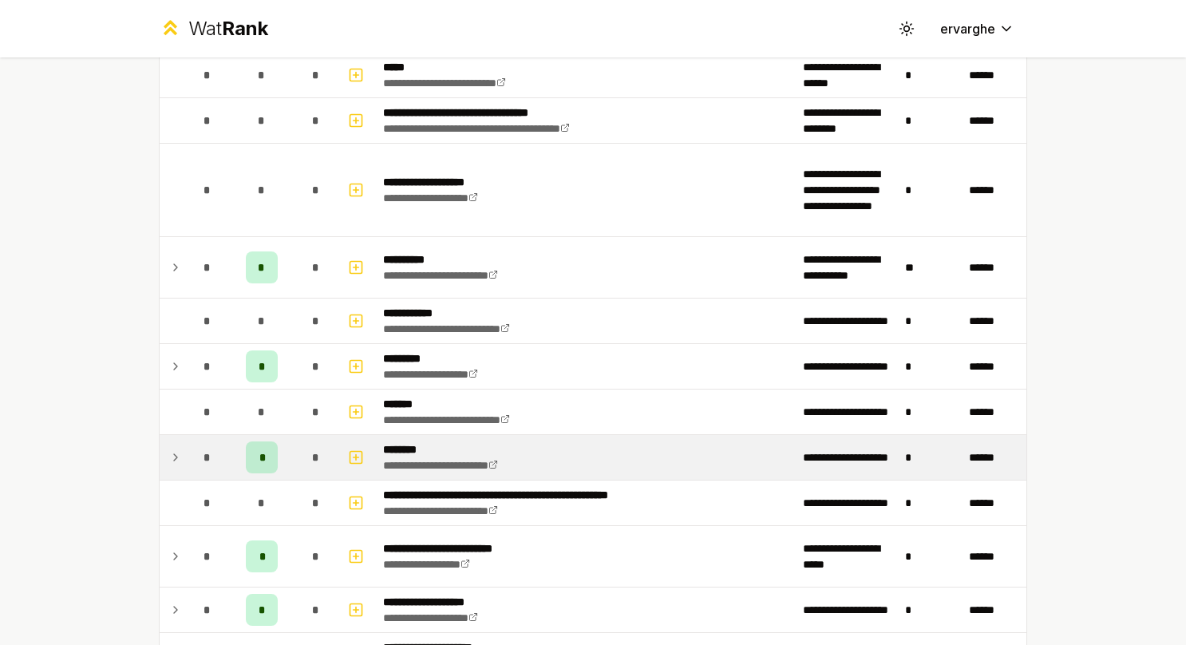
scroll to position [921, 0]
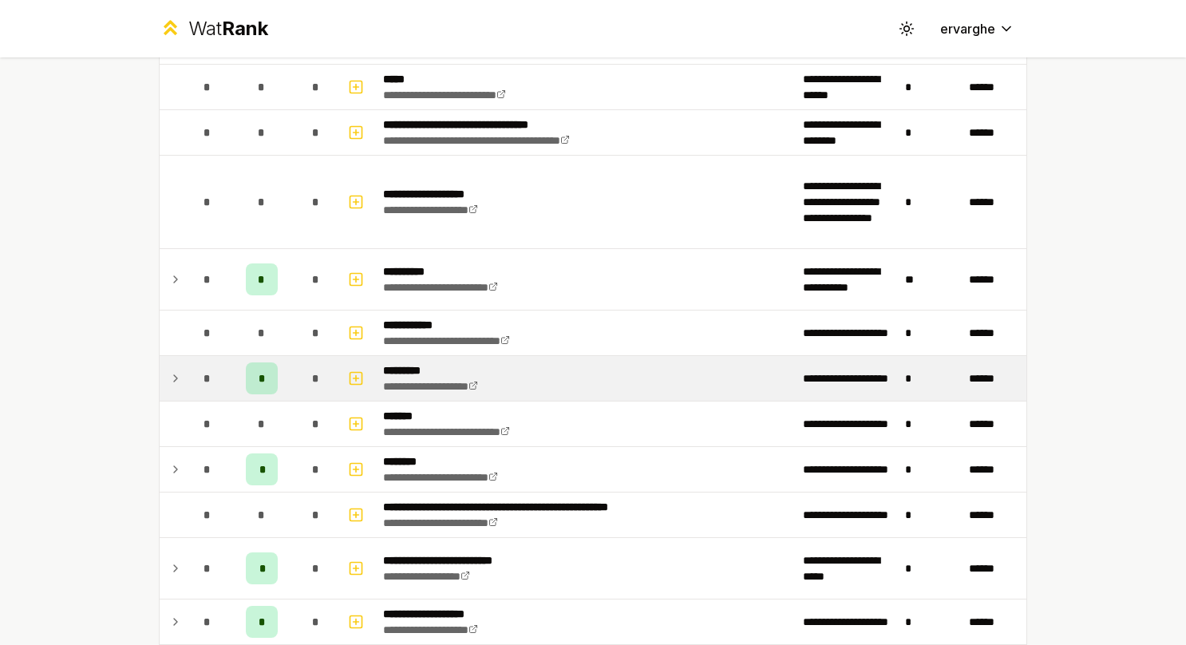
click at [166, 388] on td at bounding box center [173, 378] width 26 height 45
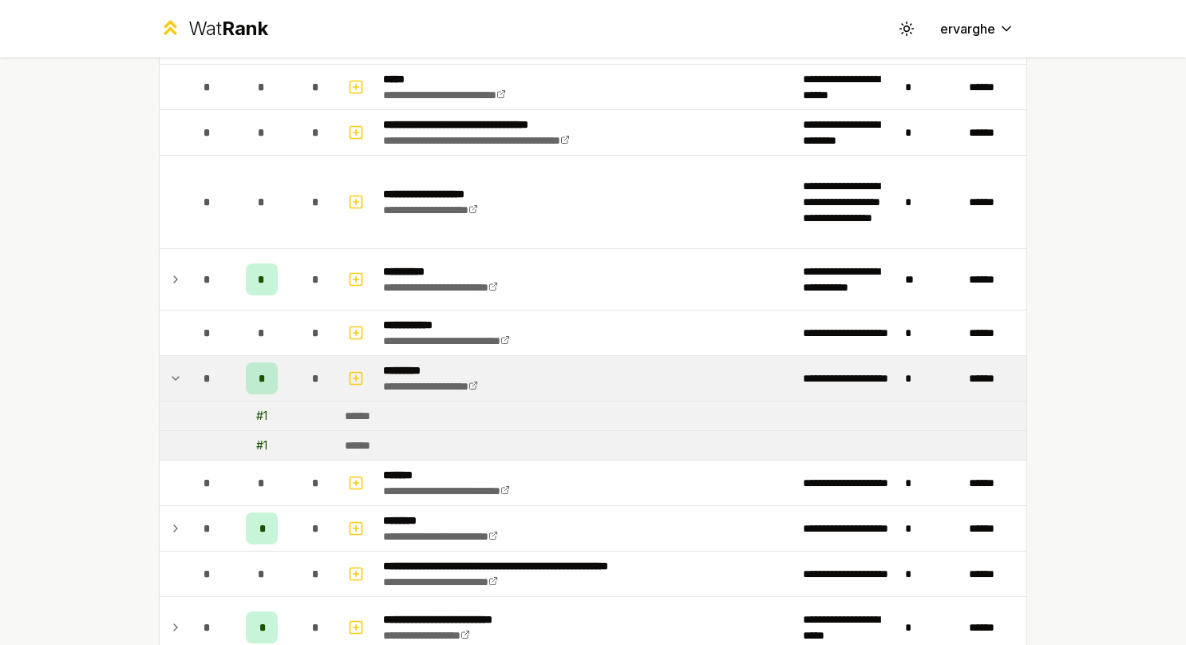
click at [163, 385] on td at bounding box center [173, 378] width 26 height 45
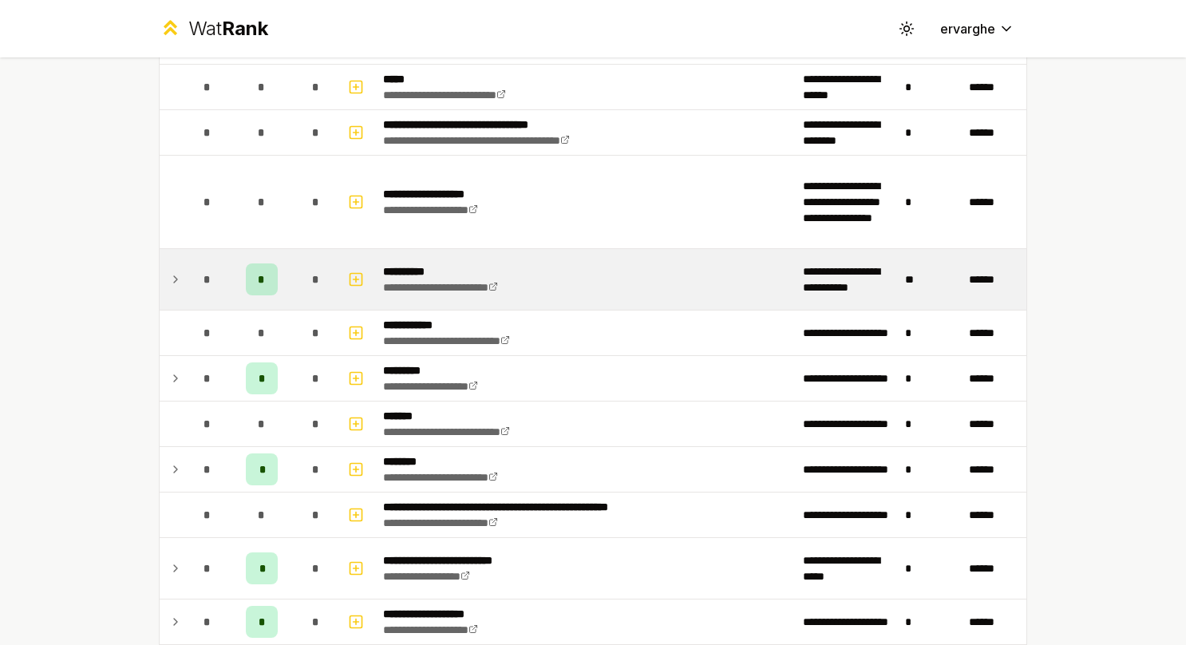
click at [161, 289] on td at bounding box center [173, 279] width 26 height 61
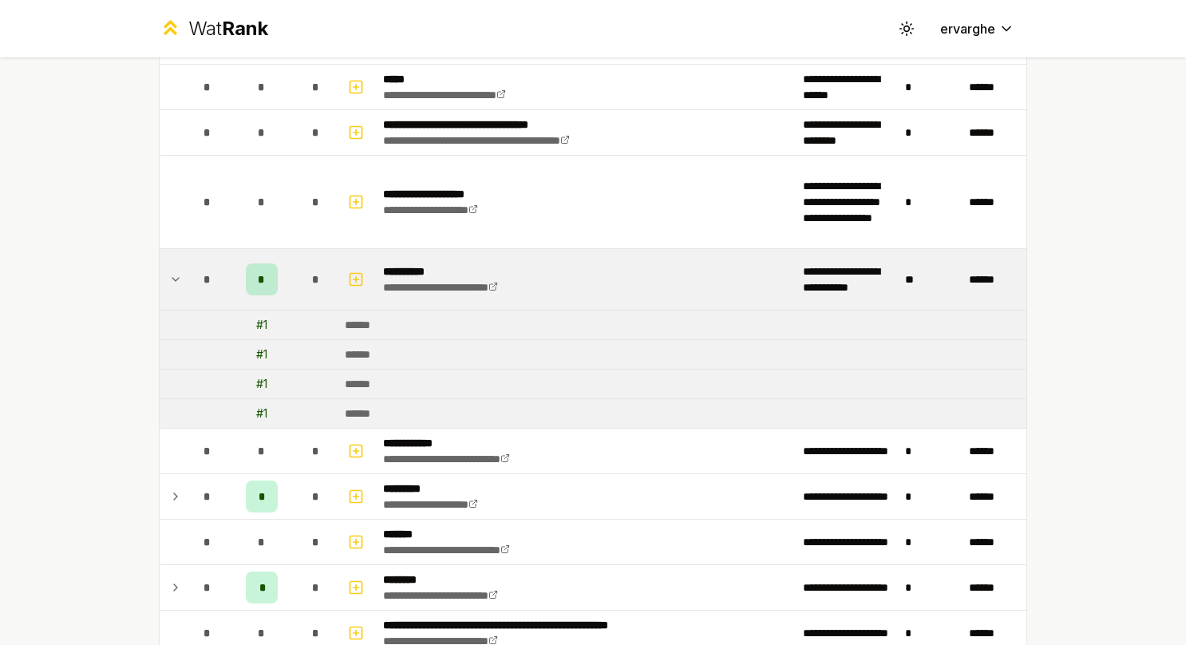
click at [161, 289] on td at bounding box center [173, 279] width 26 height 61
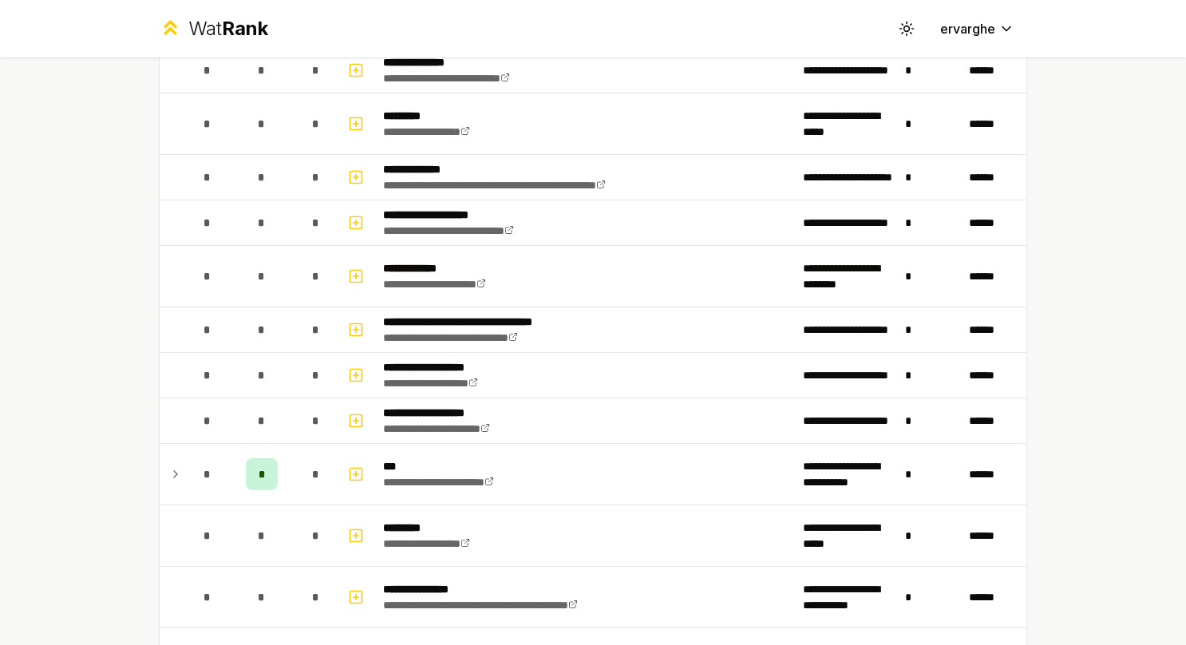
scroll to position [203, 0]
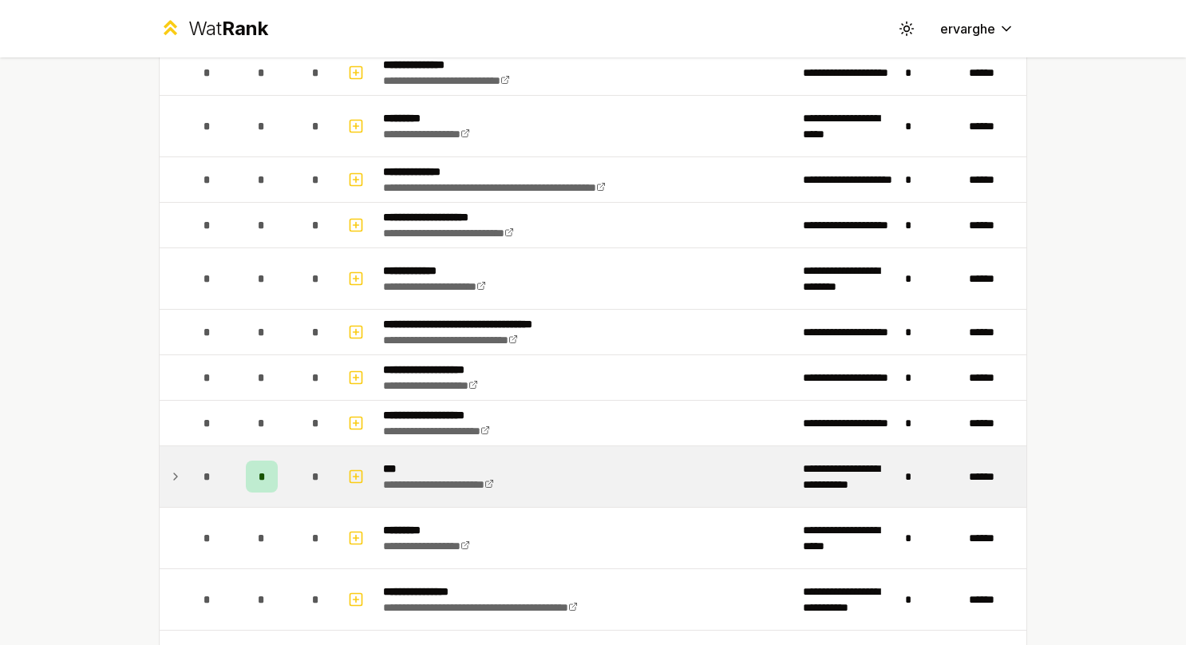
click at [194, 472] on div "*" at bounding box center [207, 476] width 32 height 32
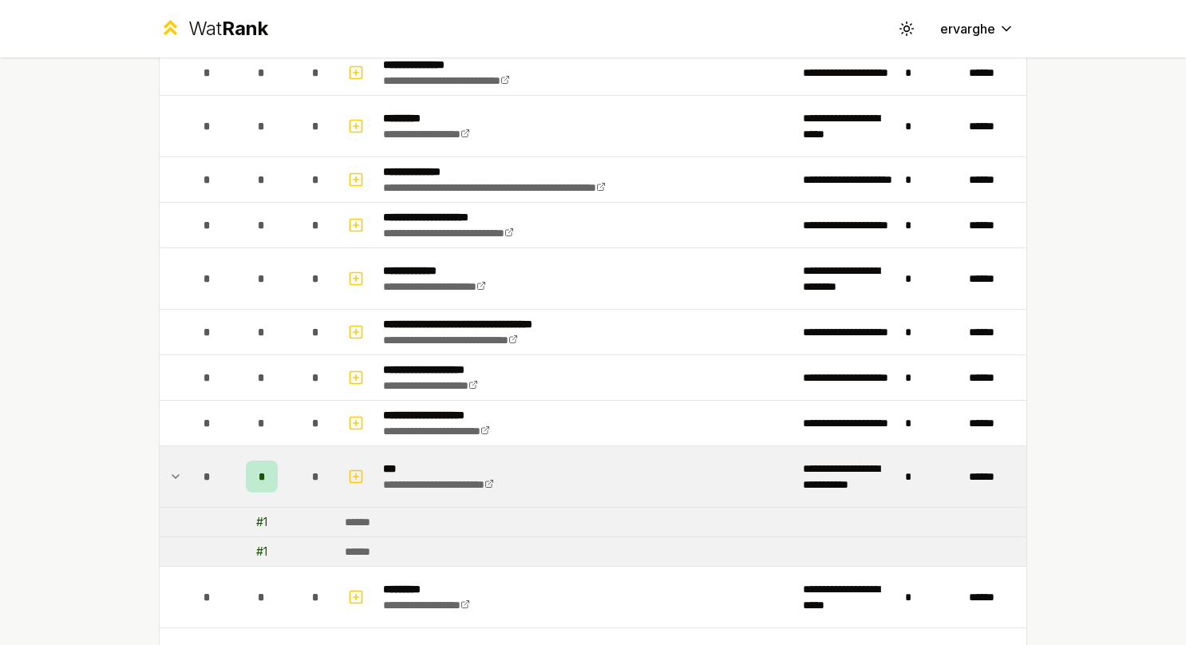
click at [194, 472] on div "*" at bounding box center [207, 476] width 32 height 32
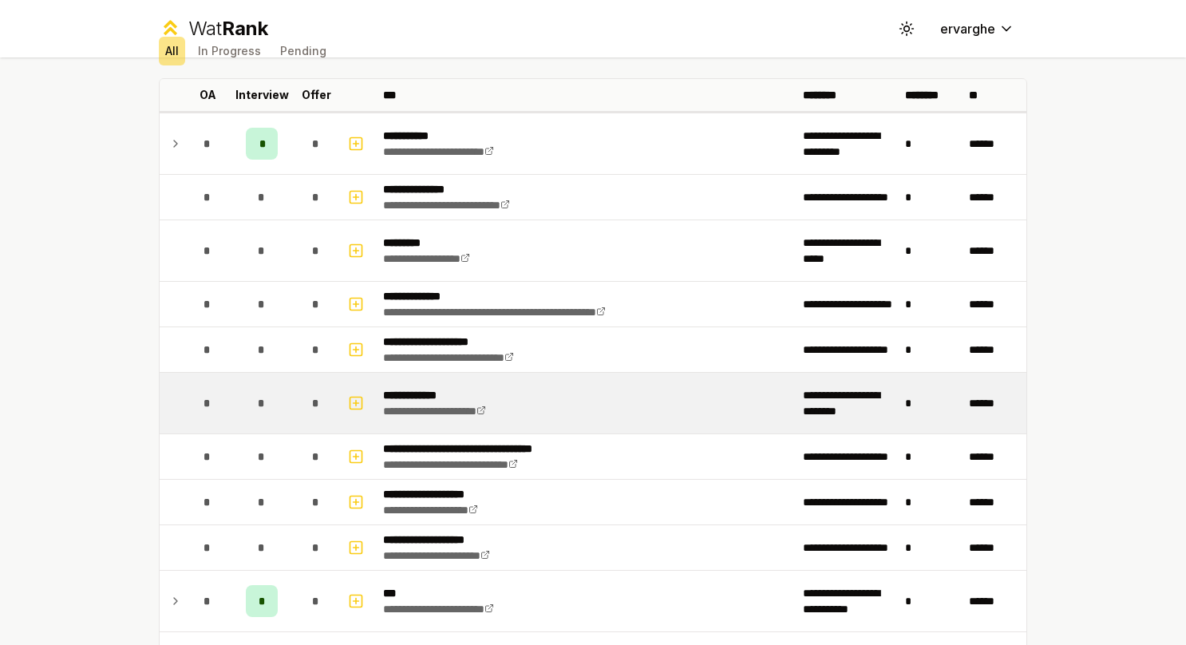
scroll to position [0, 0]
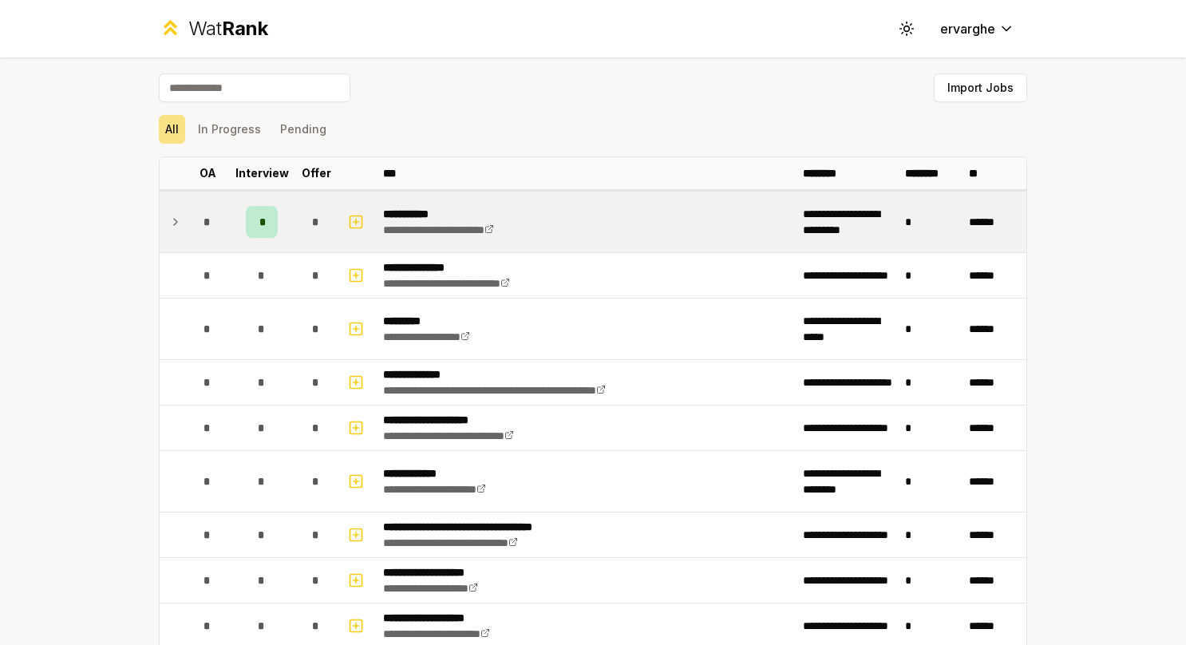
click at [177, 228] on td at bounding box center [173, 221] width 26 height 61
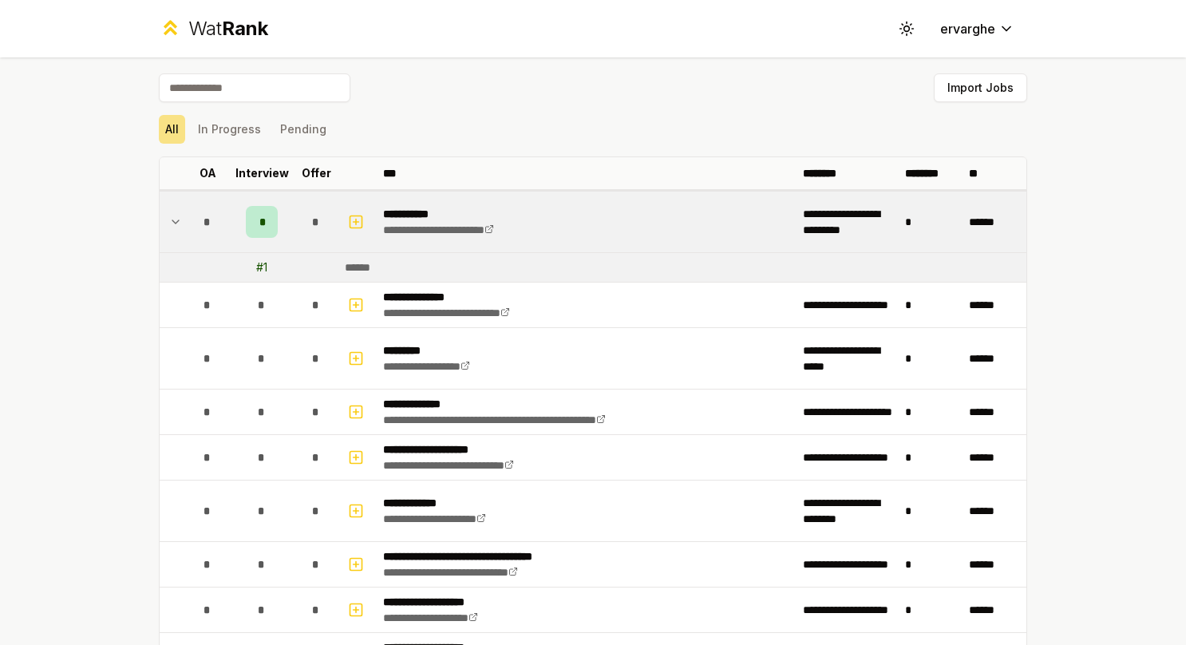
click at [177, 228] on td at bounding box center [173, 221] width 26 height 61
